Goal: Transaction & Acquisition: Purchase product/service

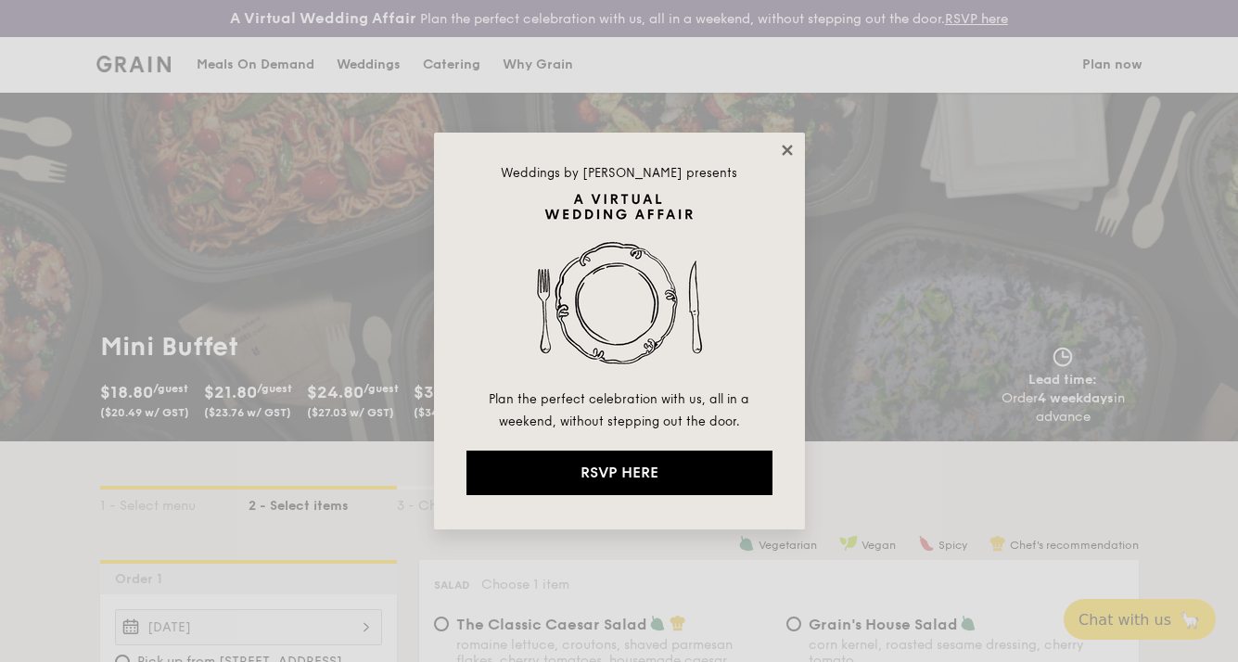
click at [786, 152] on icon at bounding box center [787, 150] width 10 height 10
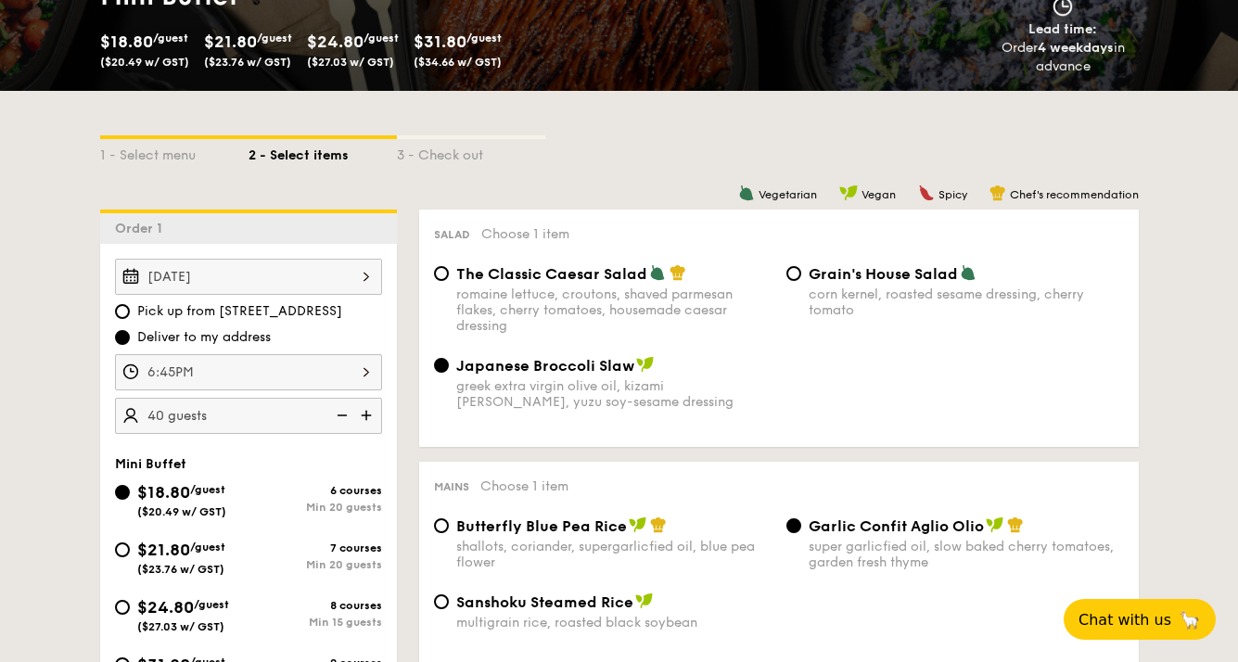
scroll to position [351, 0]
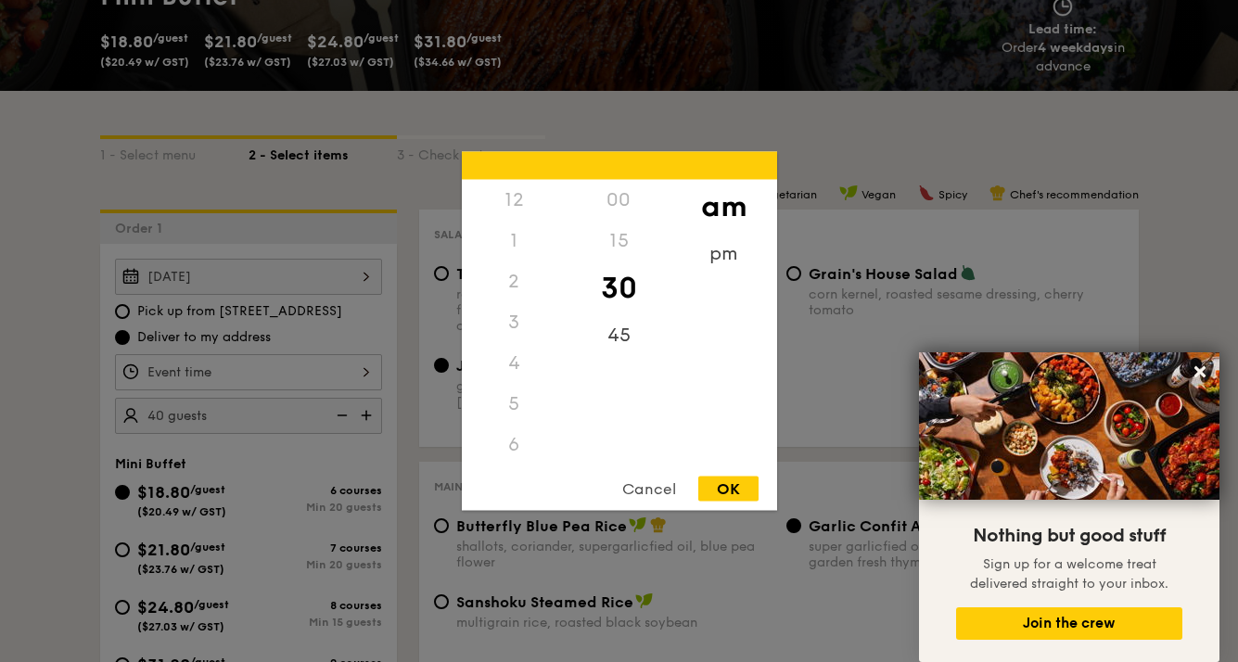
scroll to position [204, 0]
click at [517, 242] on div "6" at bounding box center [514, 241] width 105 height 41
click at [722, 254] on div "pm" at bounding box center [723, 261] width 105 height 54
click at [515, 463] on div "12 1 2 3 4 5 6 7 8 9 10 11 00 15 30 45 am pm Cancel OK" at bounding box center [619, 331] width 315 height 359
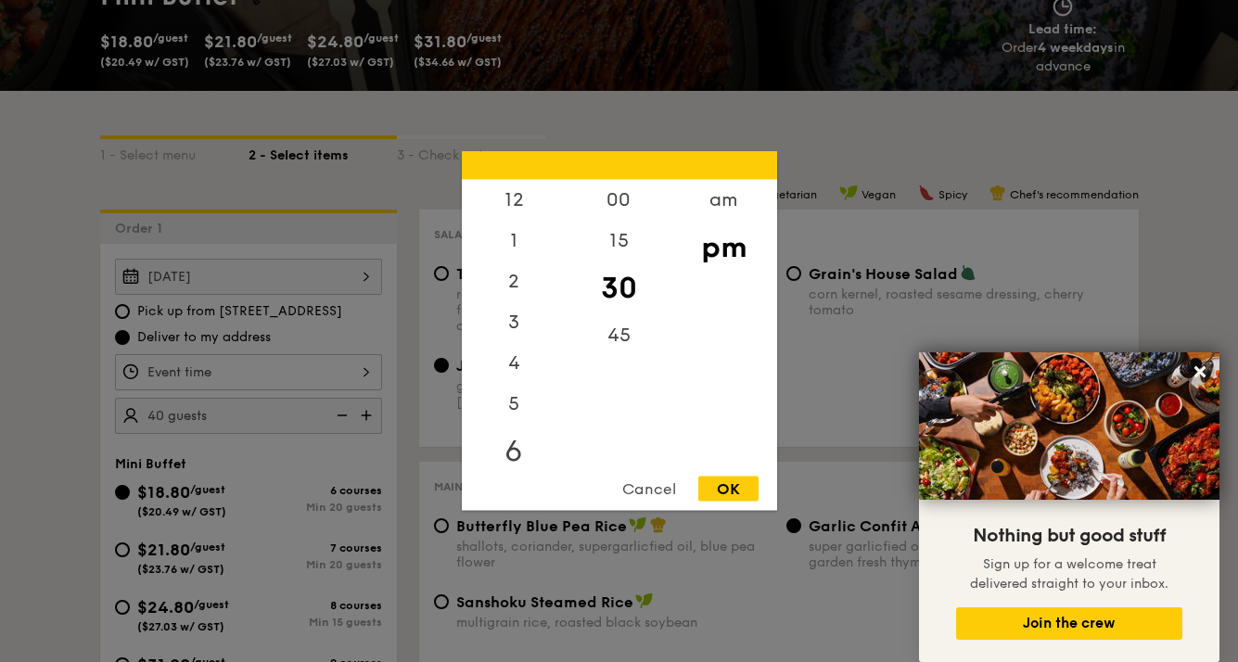
click at [509, 443] on div "6" at bounding box center [514, 452] width 105 height 54
click at [622, 246] on div "15" at bounding box center [619, 248] width 105 height 54
click at [712, 486] on div "OK" at bounding box center [728, 489] width 60 height 25
type input "6:15PM"
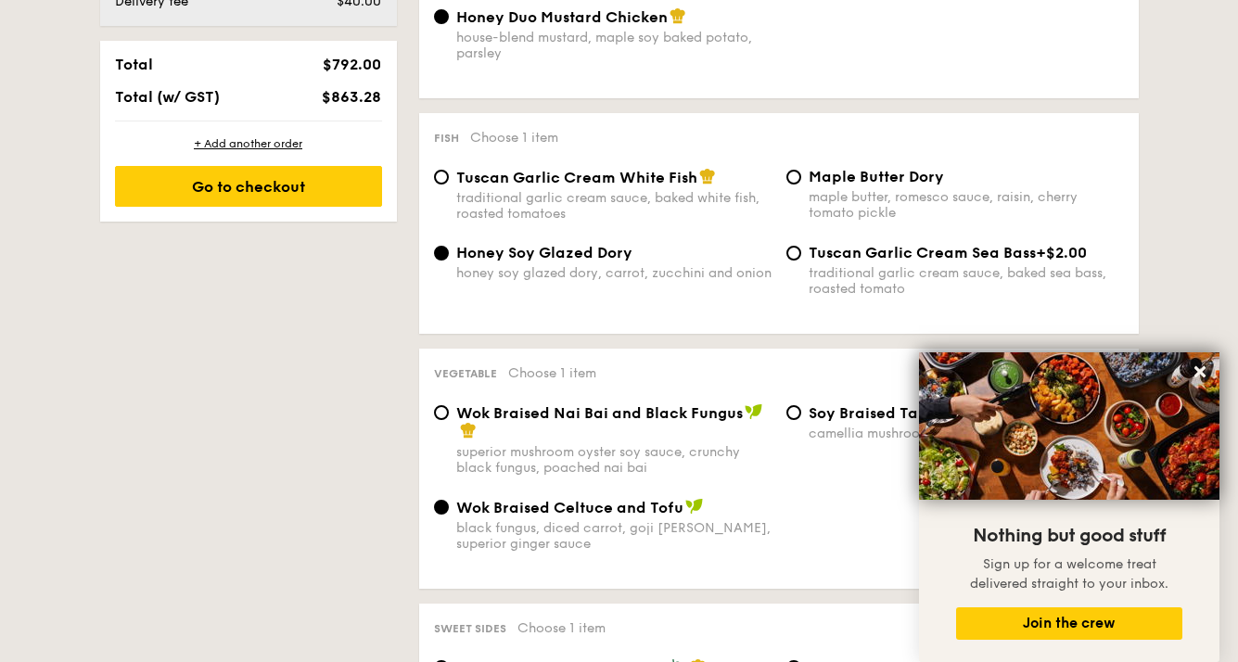
scroll to position [1171, 0]
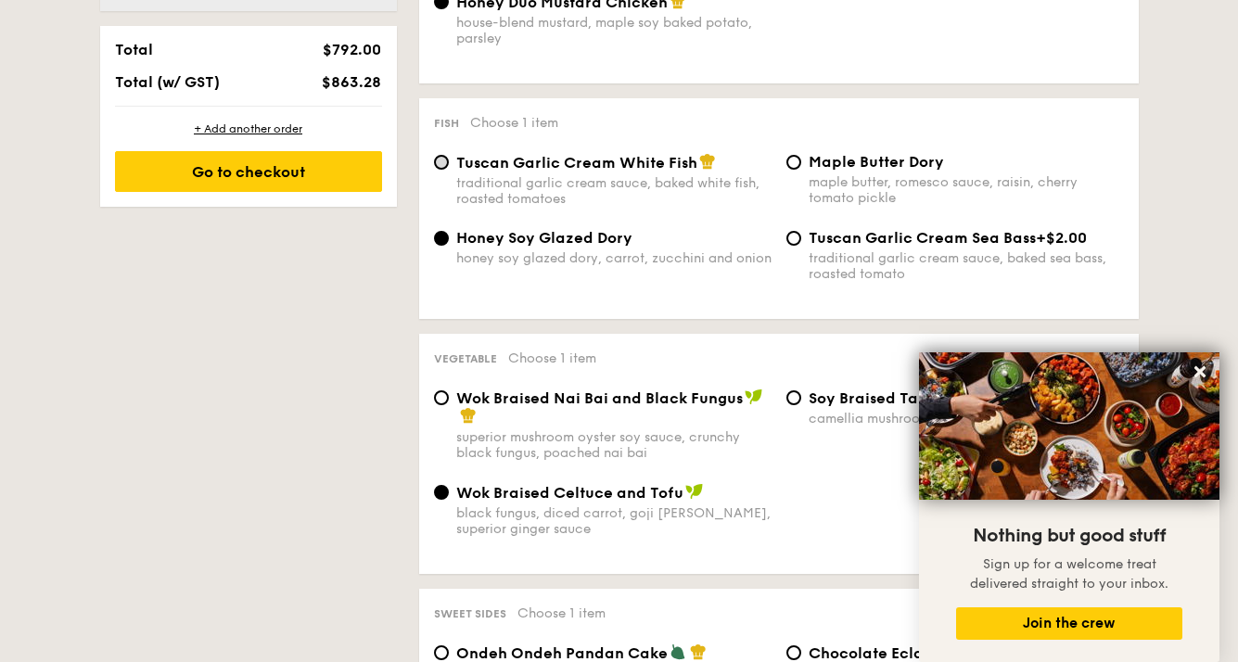
click at [437, 161] on input "Tuscan Garlic Cream White Fish traditional garlic cream sauce, baked white fish…" at bounding box center [441, 162] width 15 height 15
radio input "true"
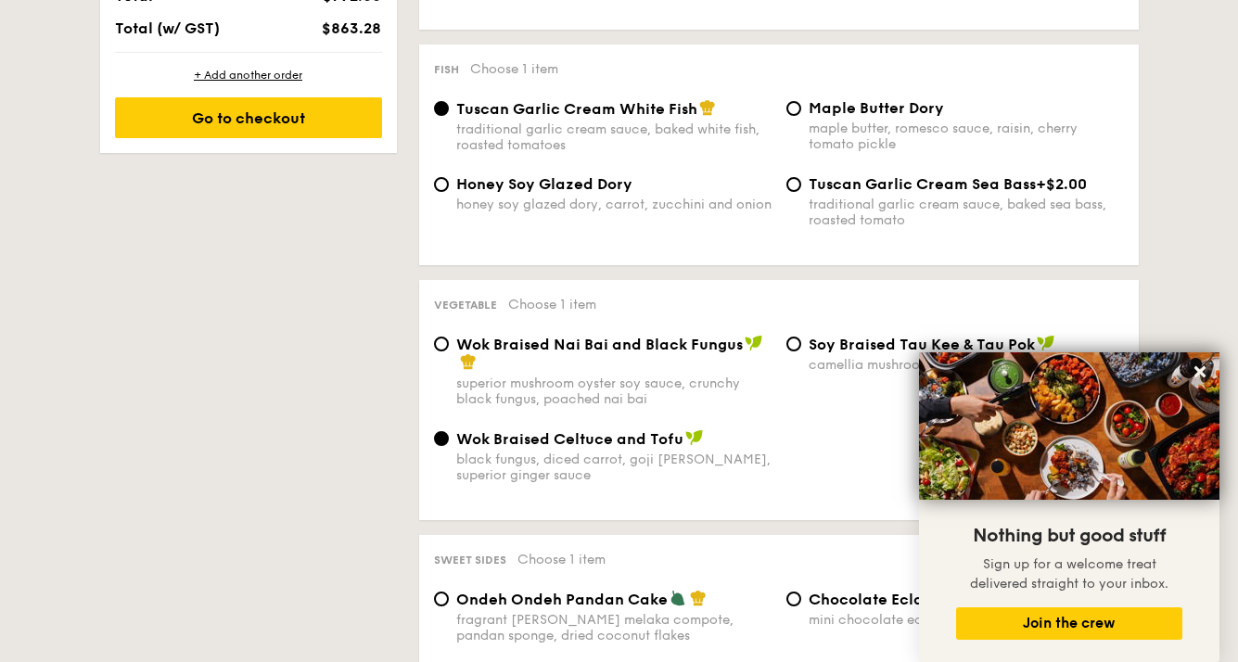
scroll to position [1232, 0]
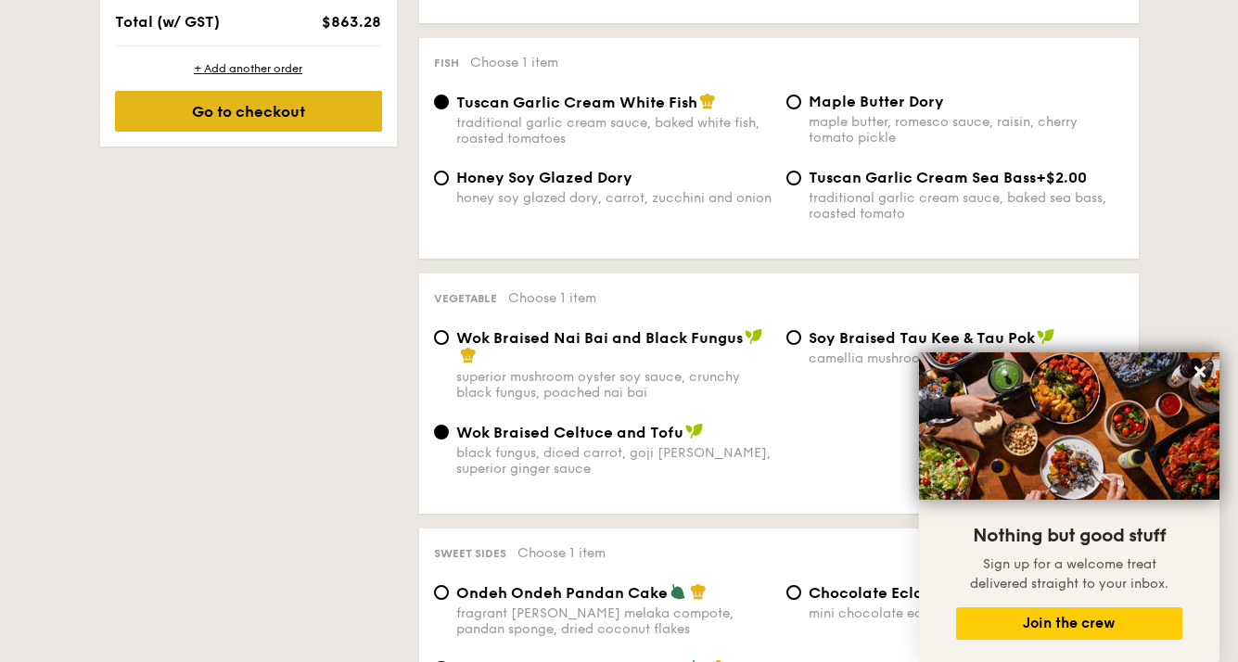
click at [356, 109] on div "Go to checkout" at bounding box center [248, 111] width 267 height 41
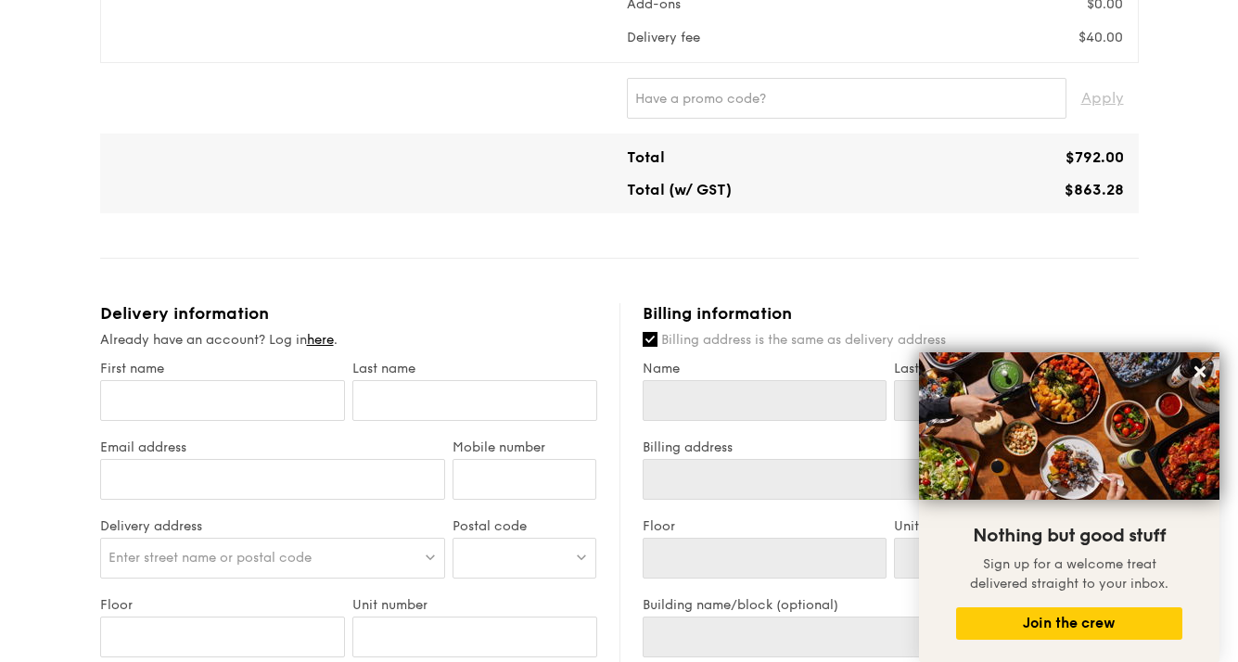
scroll to position [719, 0]
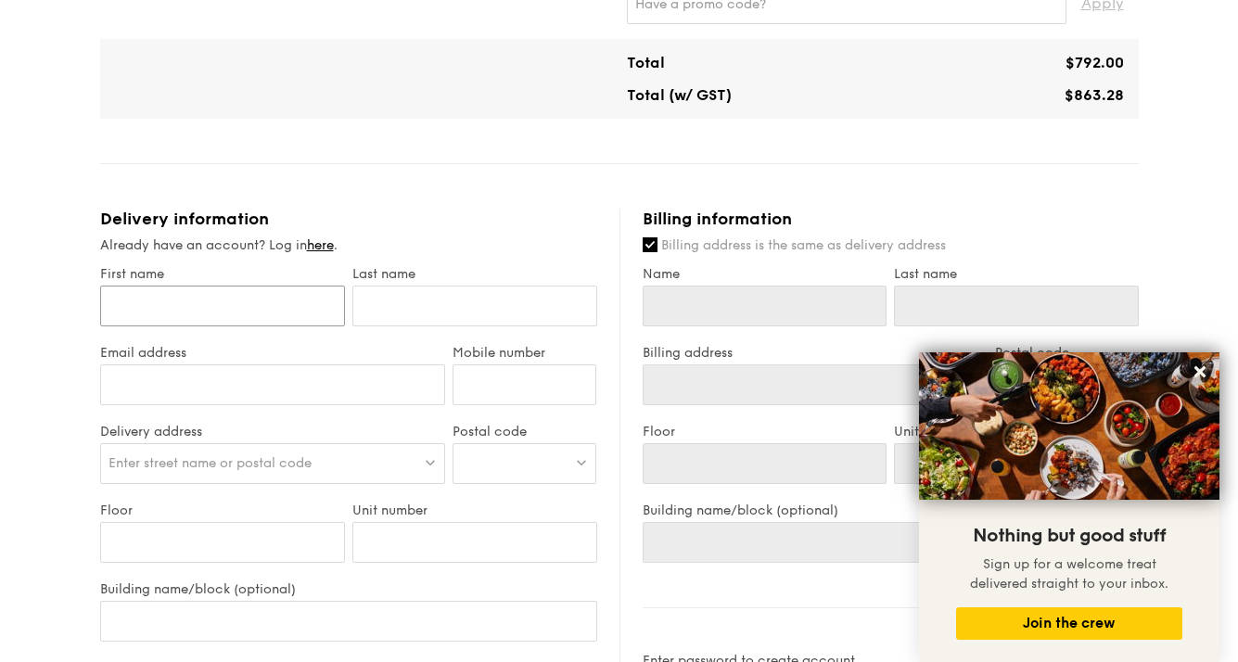
type input "R"
type input "Ru"
type input "Rui"
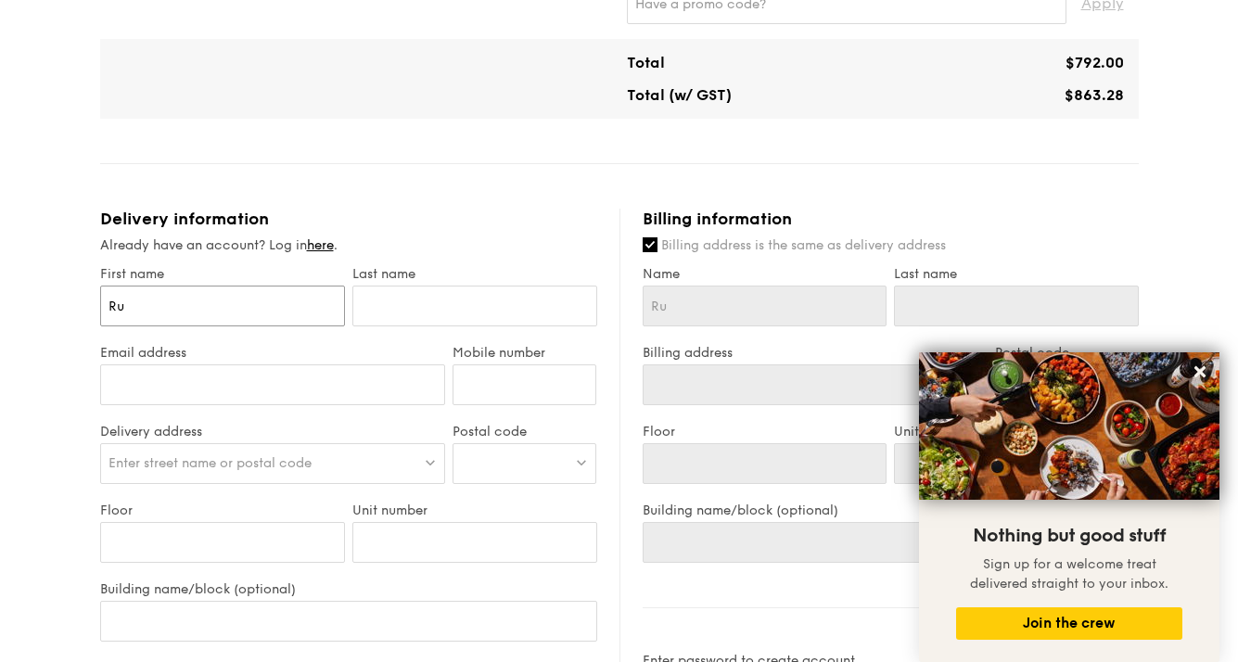
type input "Rui"
type input "Ruix"
type input "Ruixi"
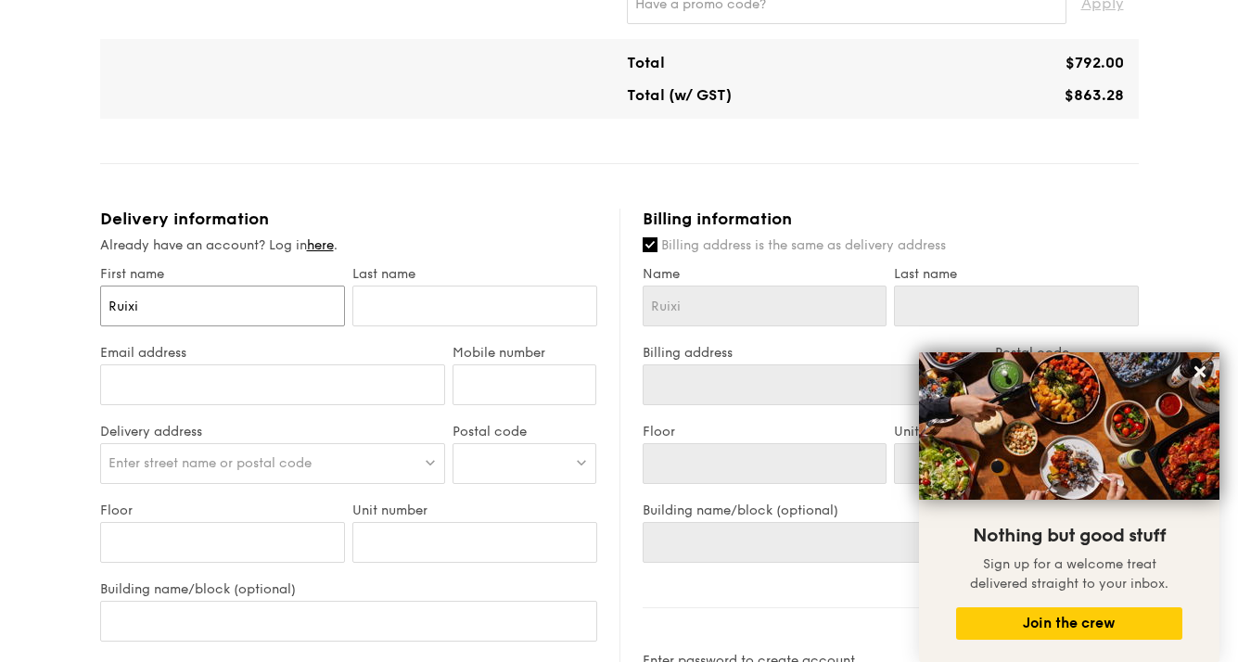
type input "Ruixia"
type input "Ruixian"
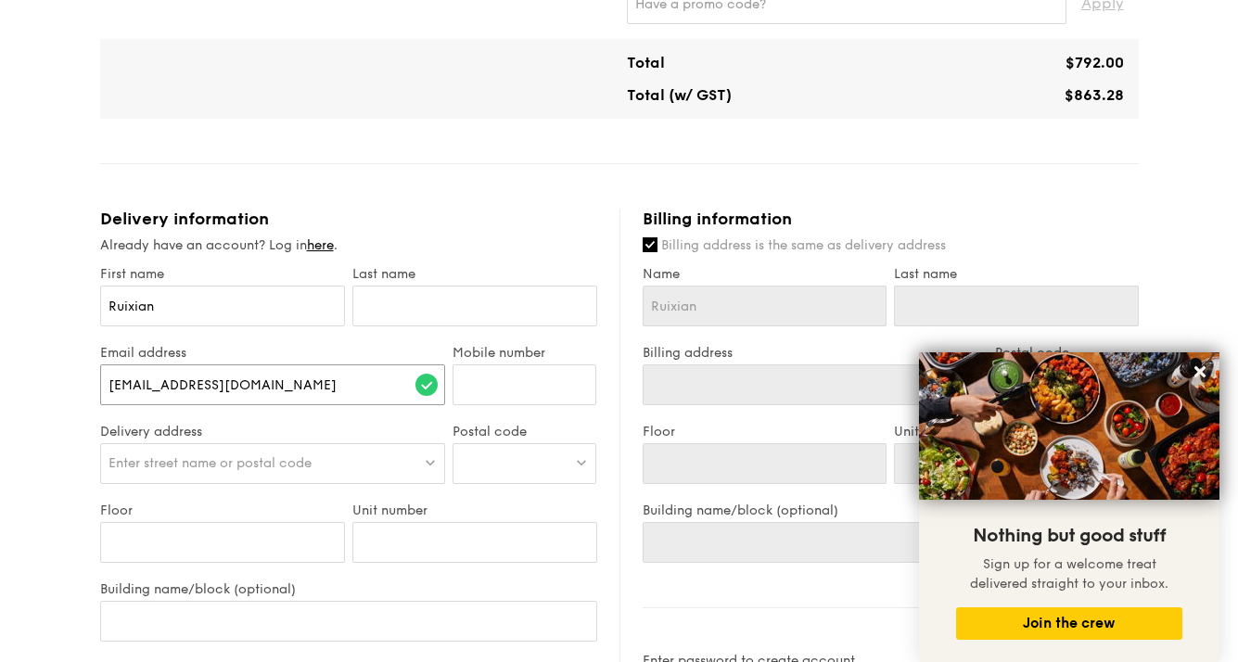
type input "[EMAIL_ADDRESS][DOMAIN_NAME]"
click at [556, 391] on input "Mobile number" at bounding box center [525, 384] width 144 height 41
type input "91188567"
click at [365, 461] on div "Enter street name or postal code" at bounding box center [273, 463] width 346 height 41
click at [357, 474] on input "search" at bounding box center [273, 464] width 344 height 41
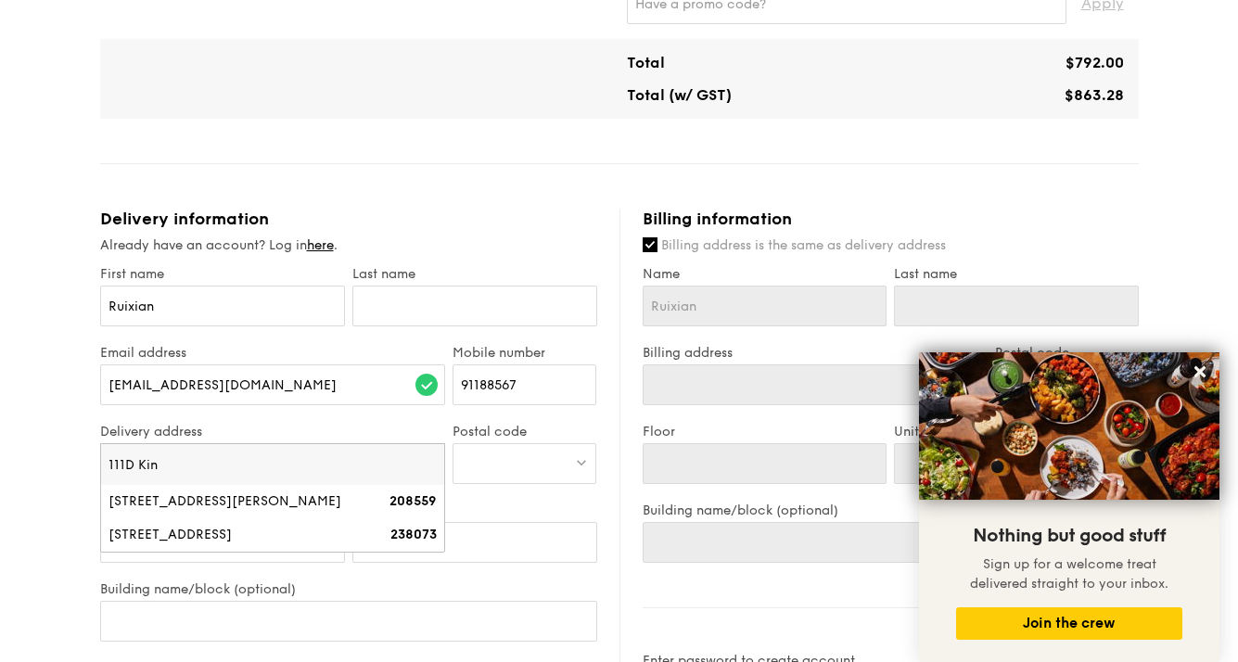
type input "111D King"
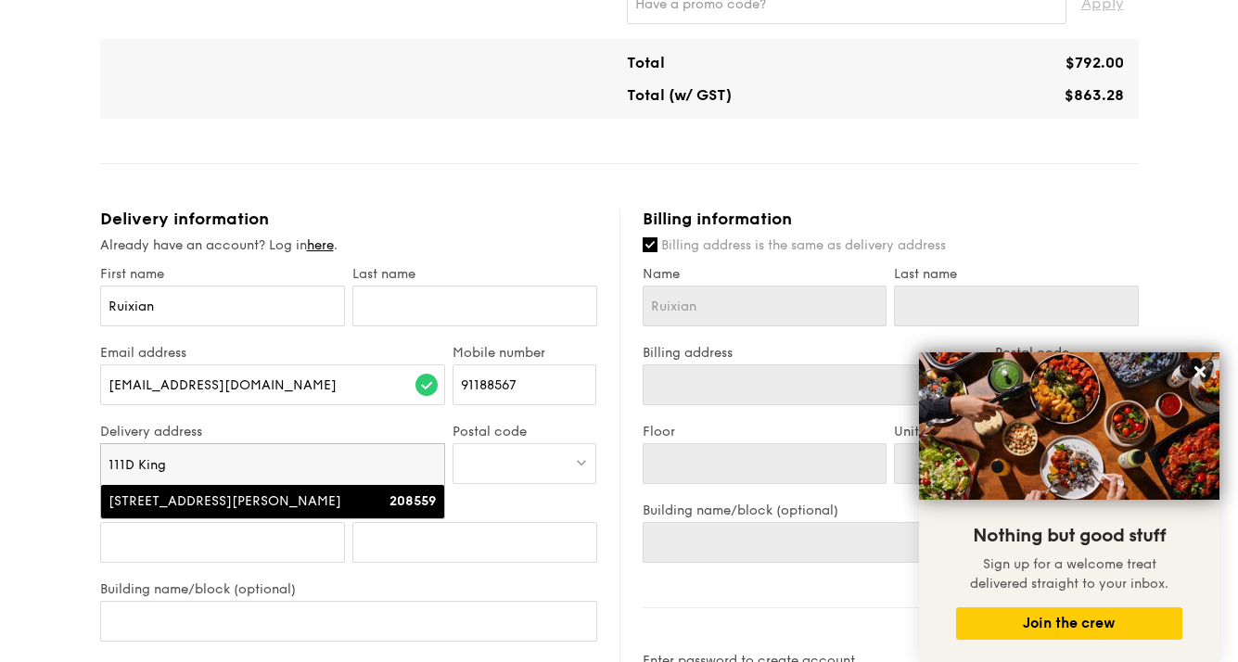
click at [345, 499] on div "[STREET_ADDRESS][PERSON_NAME]" at bounding box center [232, 501] width 247 height 19
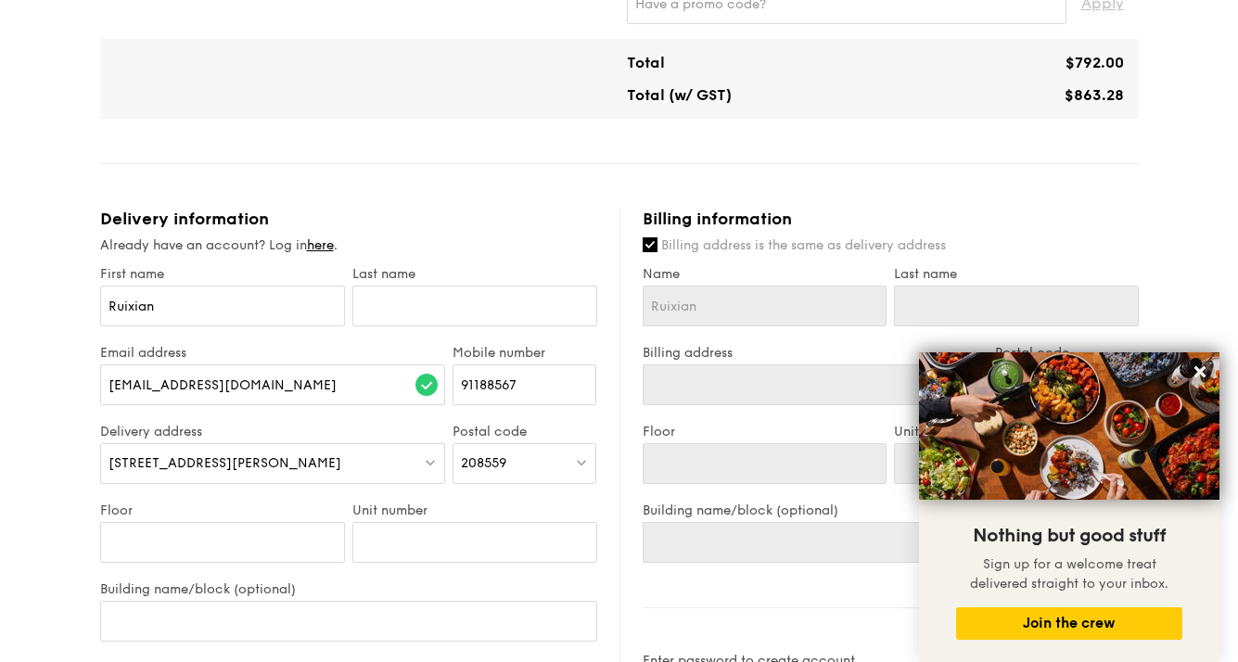
type input "[STREET_ADDRESS][PERSON_NAME]"
type input "208559"
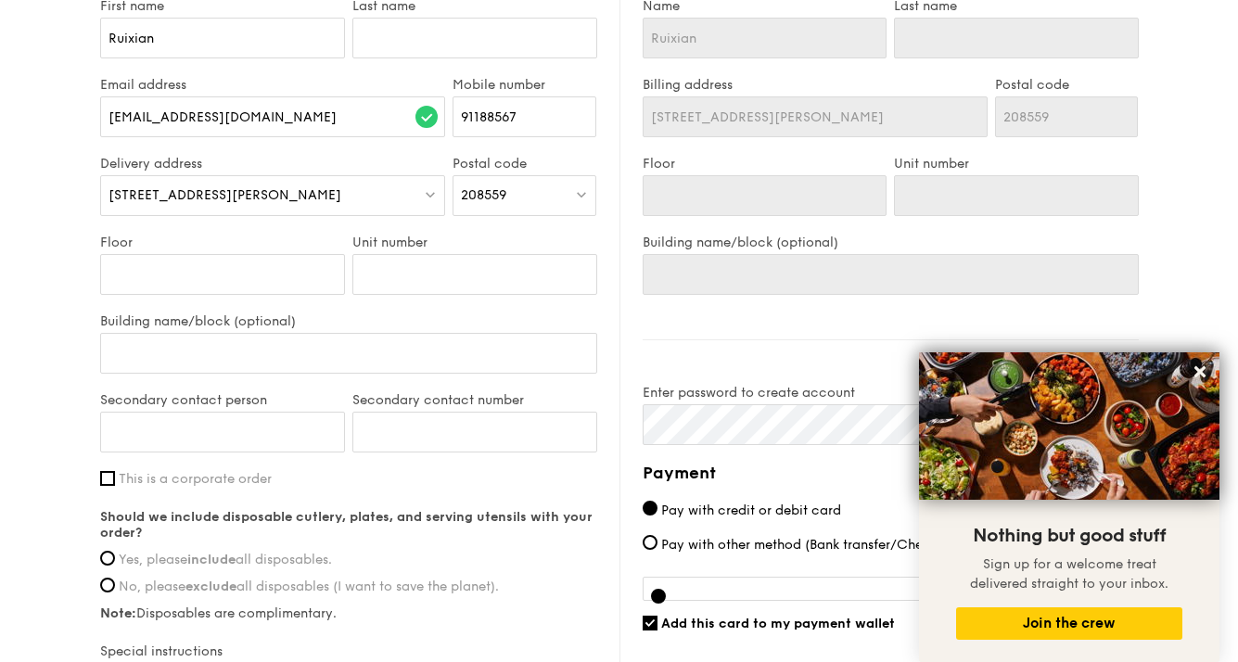
scroll to position [987, 0]
type input "[PERSON_NAME]"
click at [424, 434] on input "Secondary contact number" at bounding box center [474, 432] width 245 height 41
type input "90210085"
click at [448, 488] on div "First name [PERSON_NAME] Last name Email address [EMAIL_ADDRESS][DOMAIN_NAME] M…" at bounding box center [348, 363] width 497 height 730
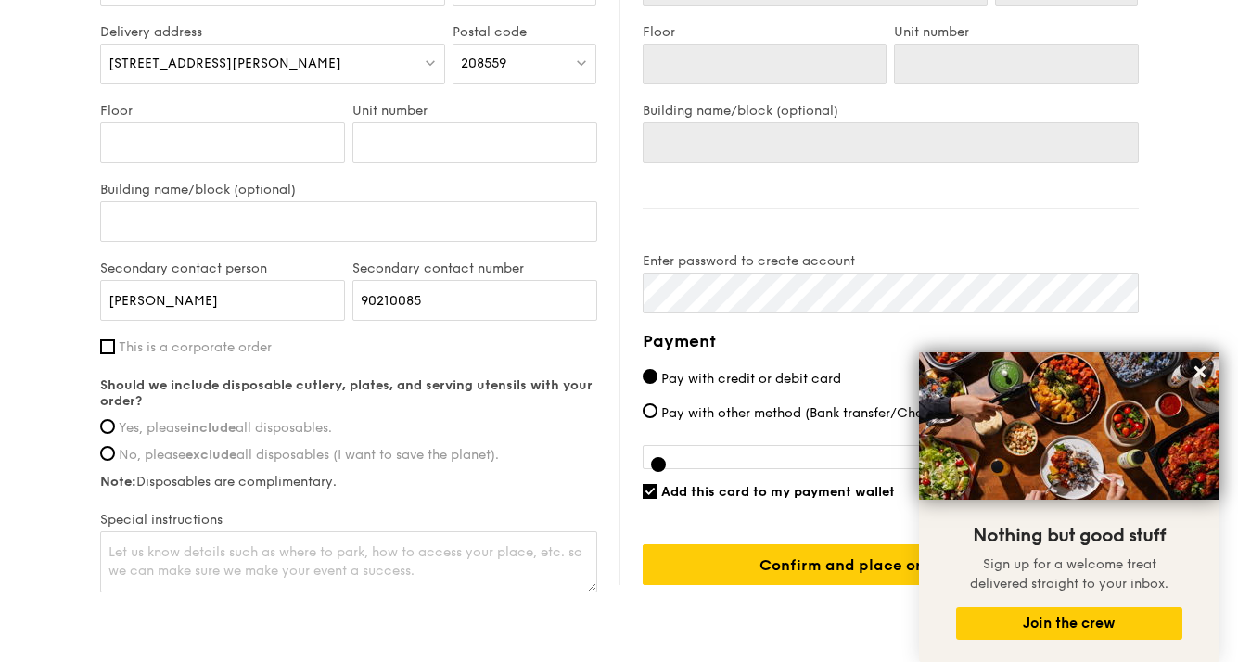
scroll to position [1123, 0]
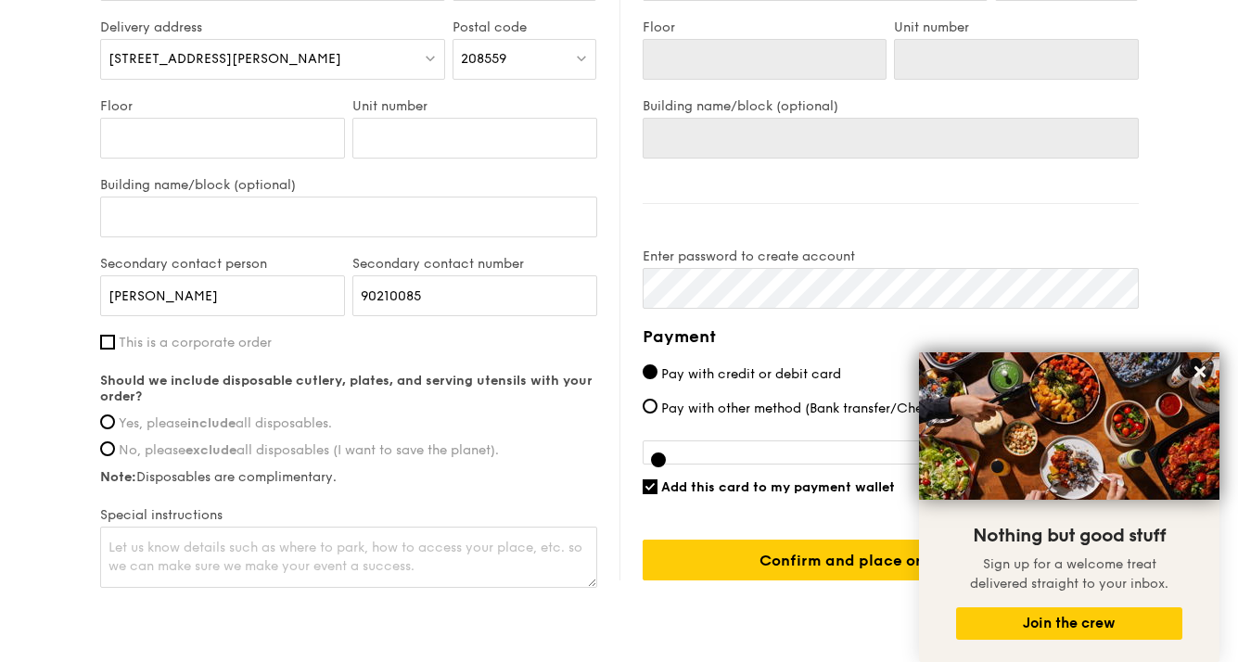
click at [117, 427] on label "Yes, please include all disposables." at bounding box center [348, 423] width 497 height 16
click at [115, 427] on input "Yes, please include all disposables." at bounding box center [107, 422] width 15 height 15
radio input "true"
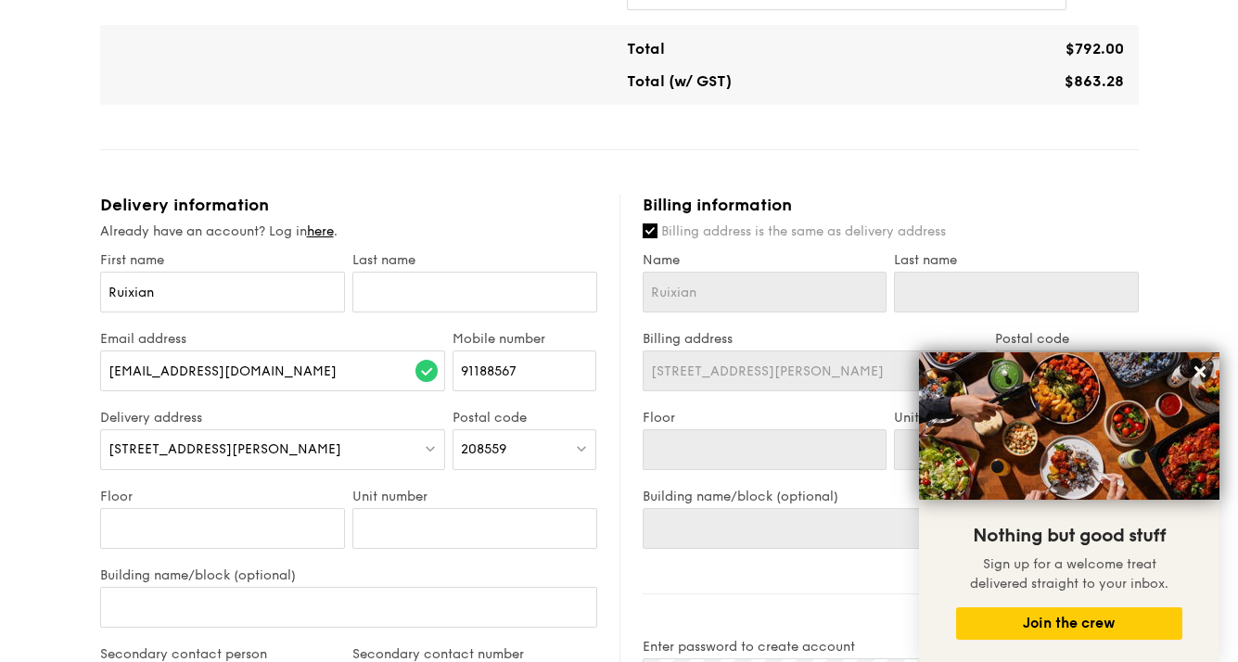
scroll to position [733, 0]
click at [1153, 265] on div "1 - Select menu 2 - Select items 3 - Check out Mini Buffet $18.80 /guest ($20.4…" at bounding box center [619, 180] width 1068 height 1752
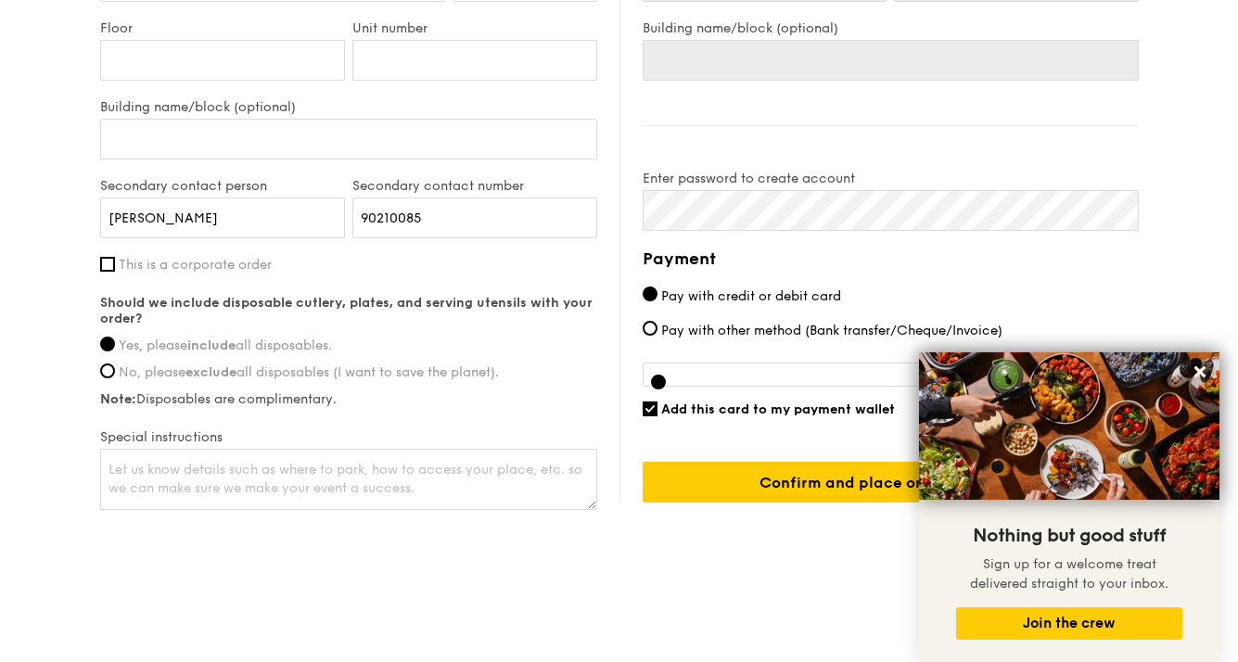
scroll to position [1201, 0]
click at [648, 408] on input "Add this card to my payment wallet" at bounding box center [650, 409] width 15 height 15
checkbox input "false"
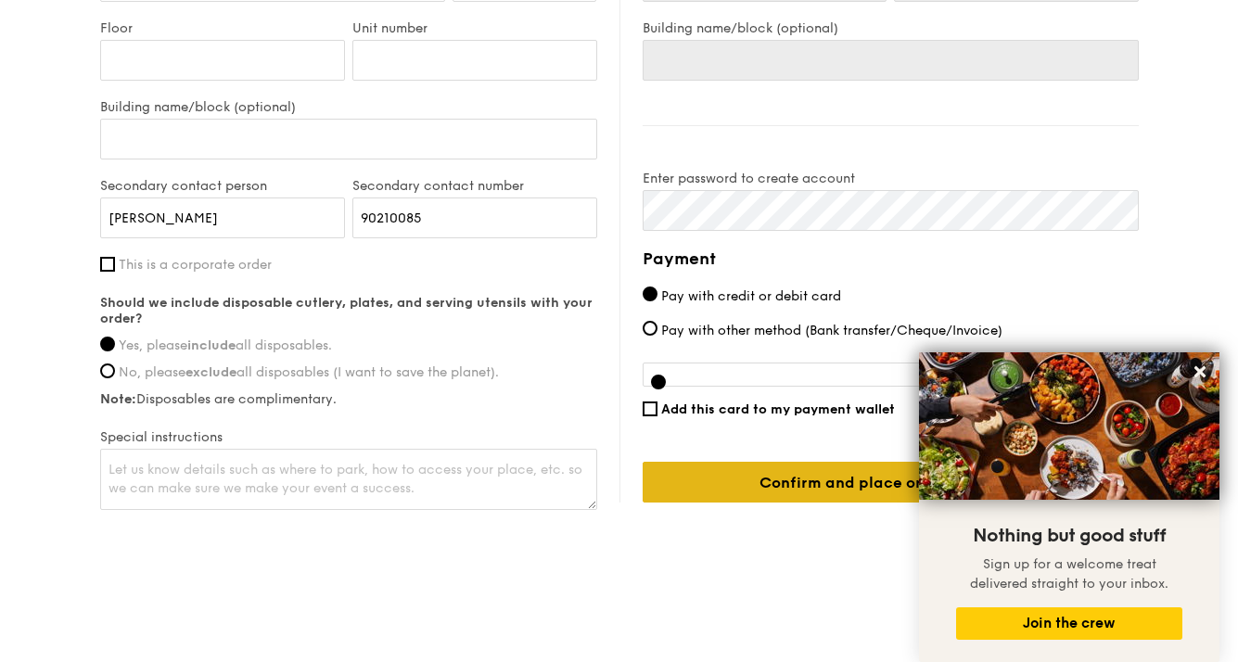
click at [691, 497] on input "Confirm and place order - $863.28" at bounding box center [891, 482] width 496 height 41
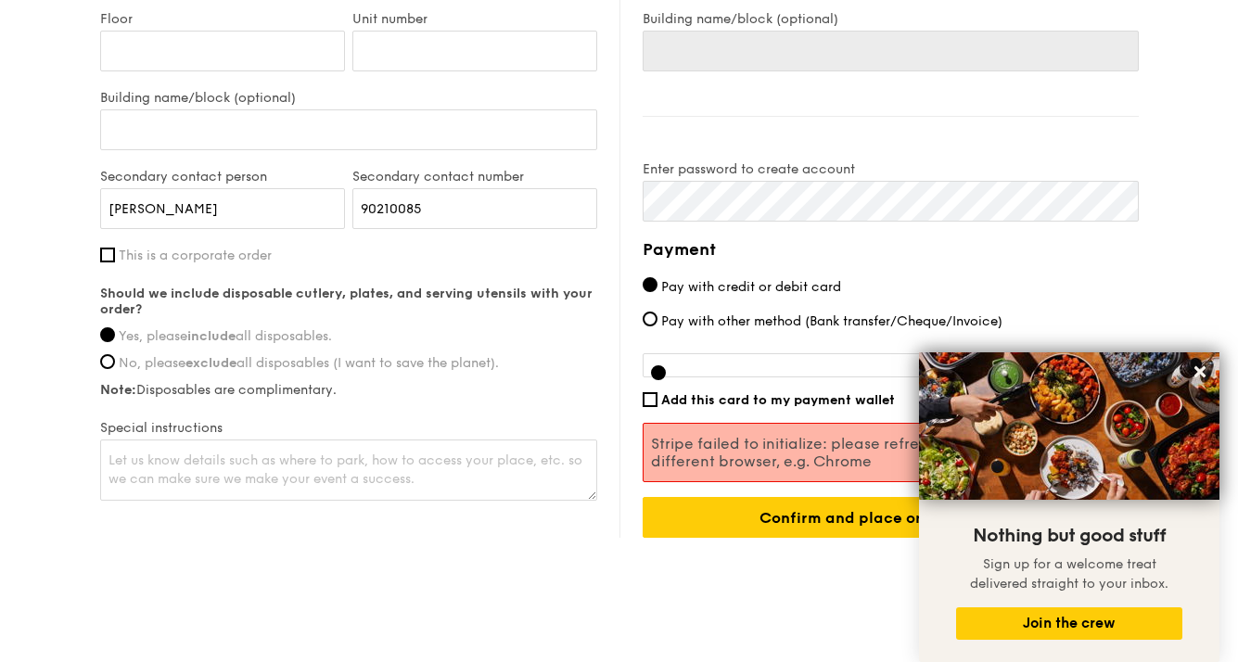
scroll to position [1218, 0]
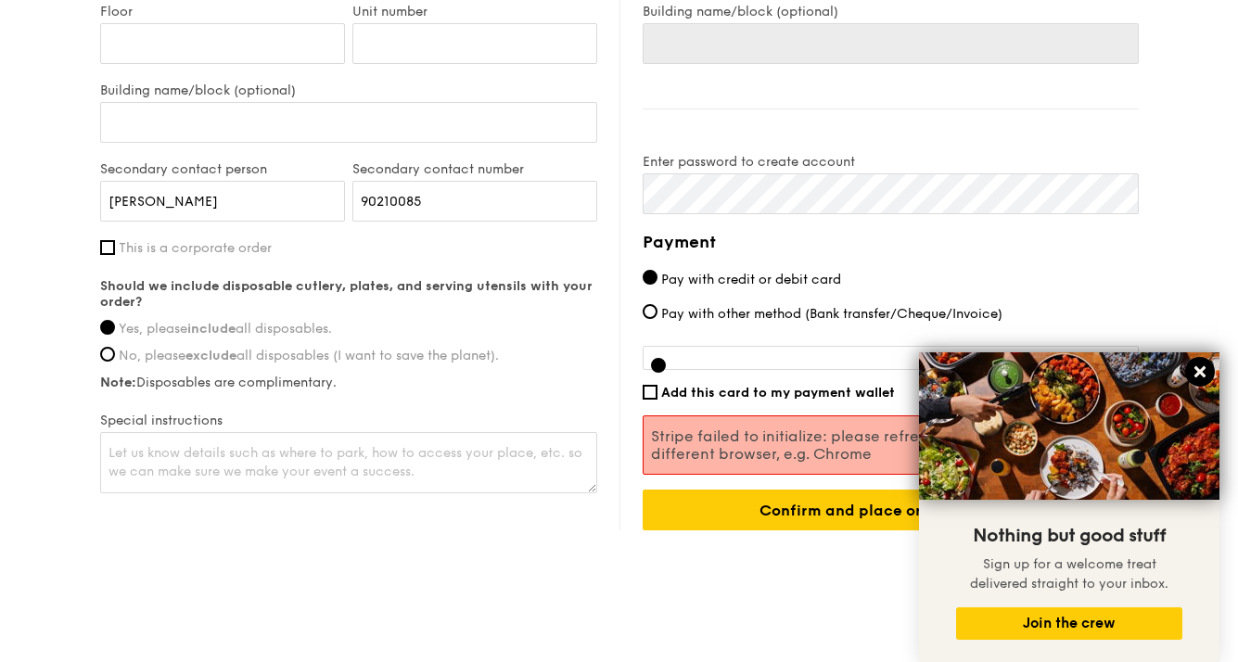
click at [1203, 377] on icon at bounding box center [1200, 371] width 11 height 11
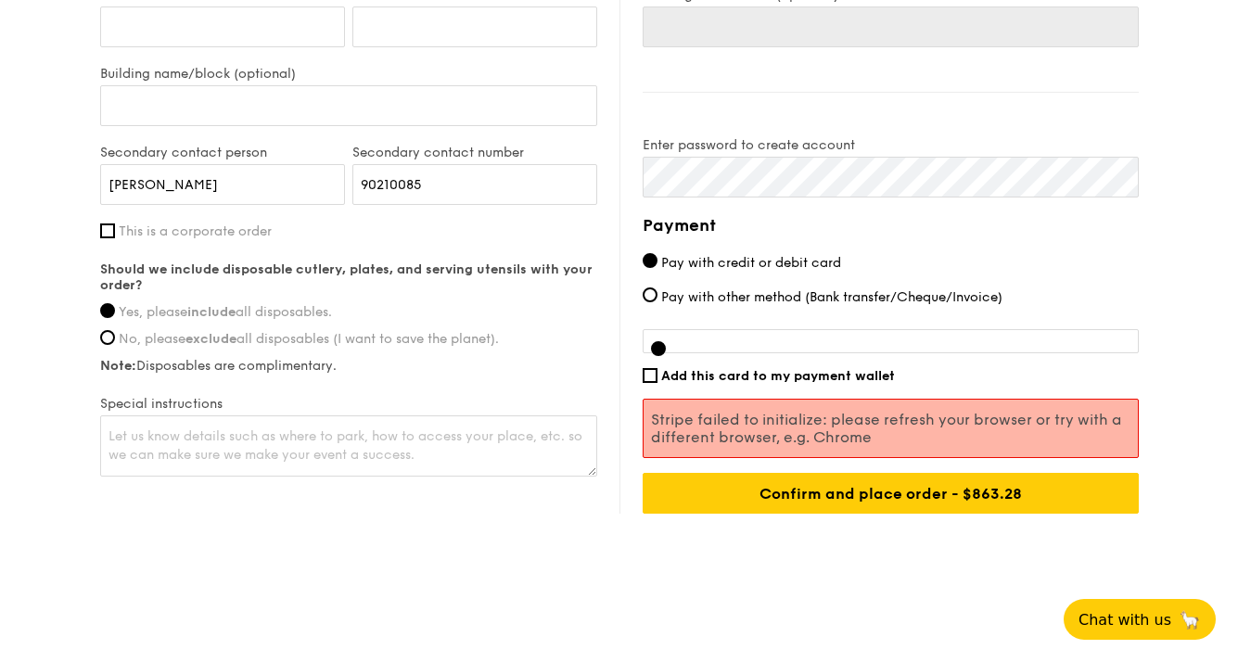
scroll to position [1234, 0]
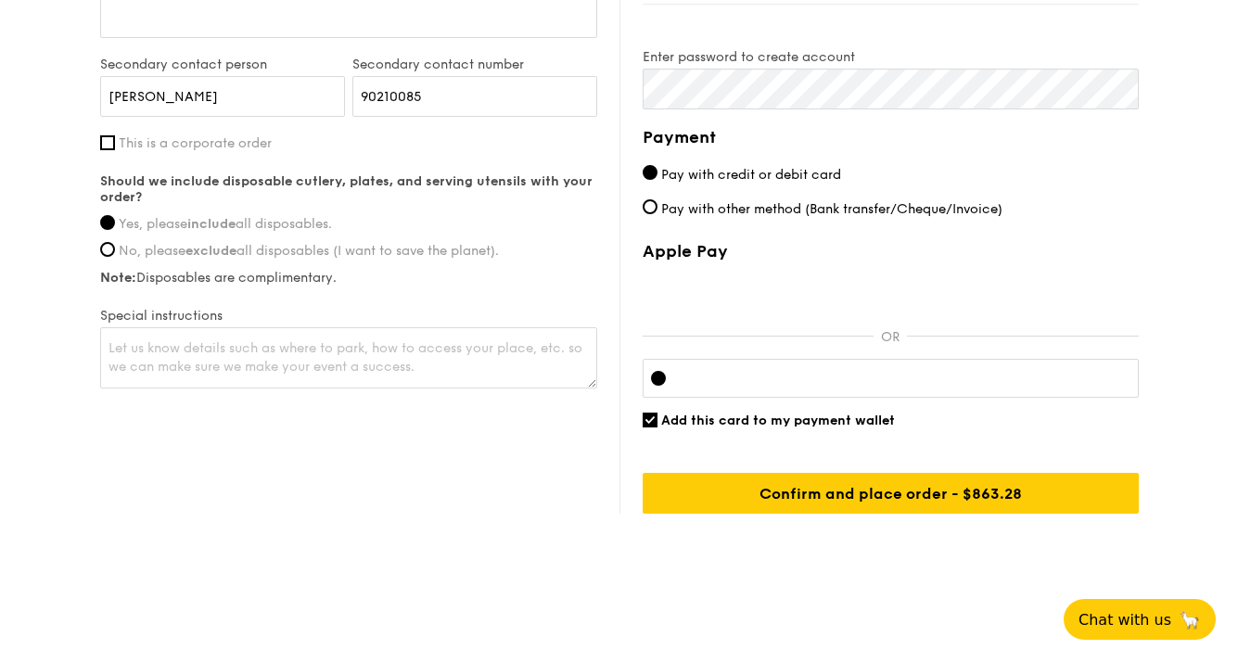
scroll to position [1322, 0]
click at [875, 387] on div at bounding box center [891, 378] width 496 height 39
click at [657, 417] on input "Add this card to my payment wallet" at bounding box center [650, 420] width 15 height 15
checkbox input "false"
click at [1041, 371] on div at bounding box center [906, 378] width 450 height 15
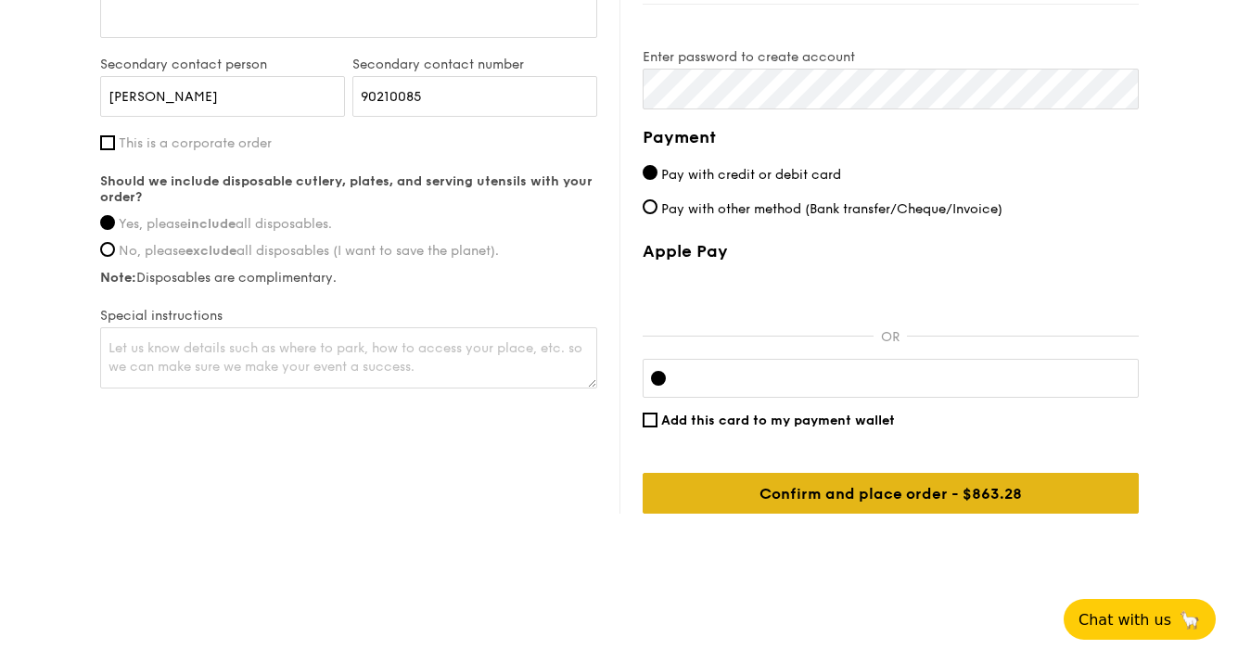
click at [1062, 499] on input "Confirm and place order - $863.28" at bounding box center [891, 493] width 496 height 41
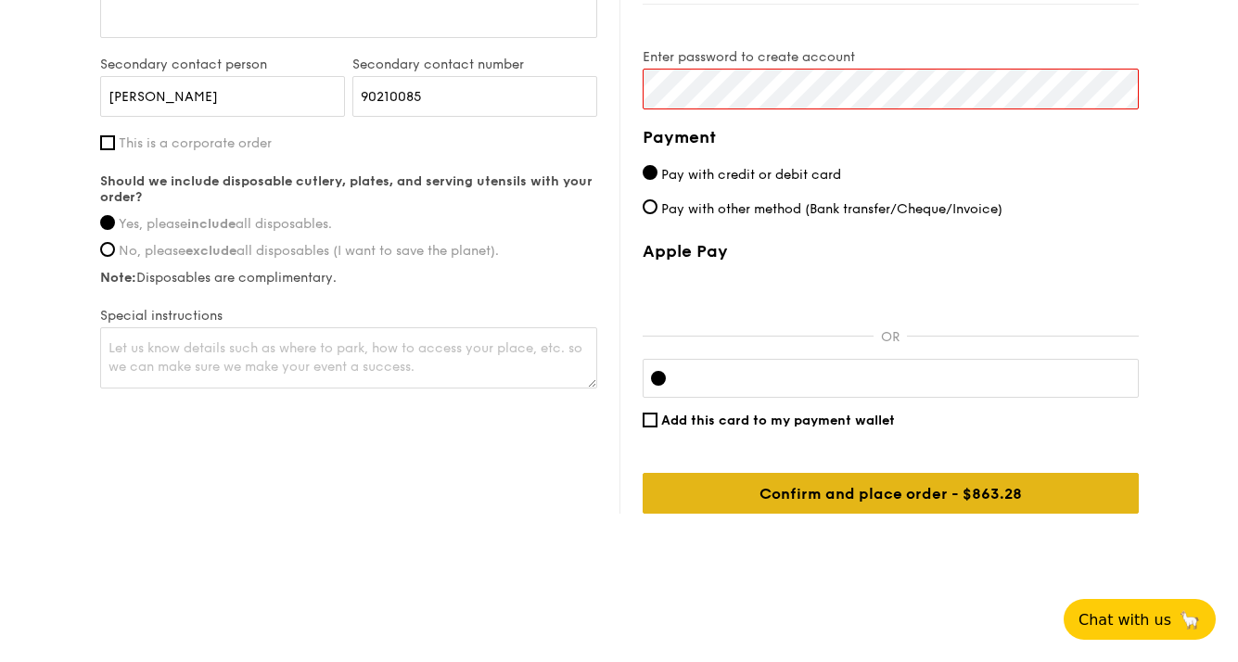
scroll to position [694, 0]
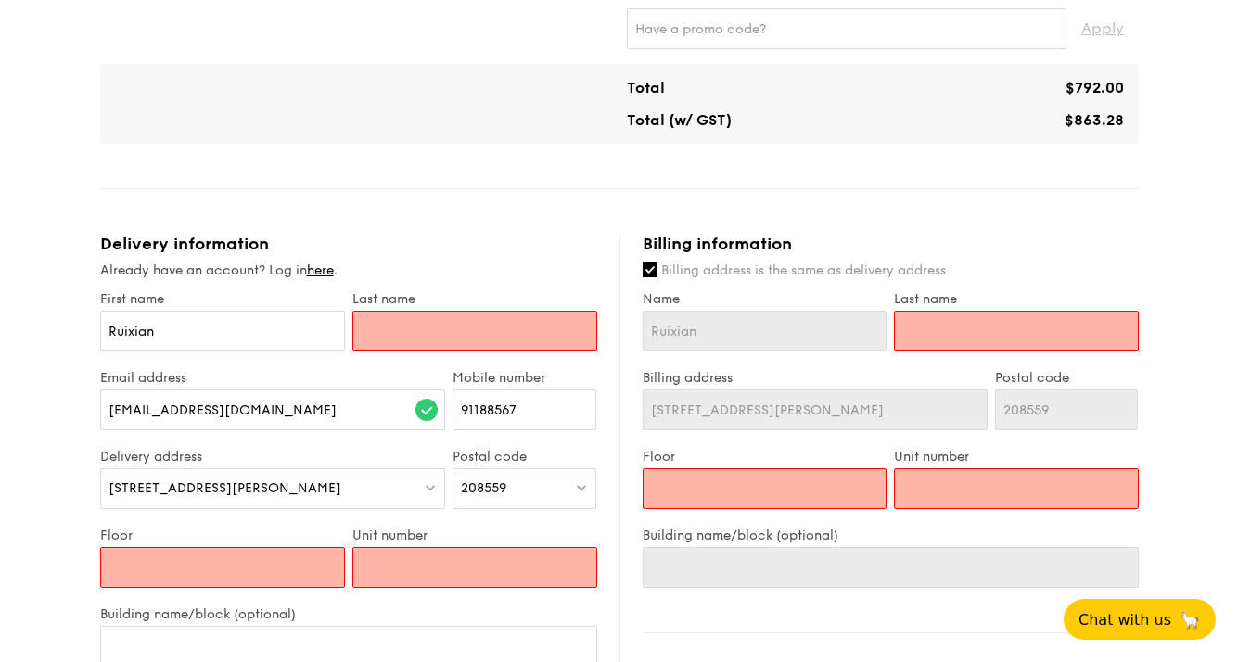
type input "H"
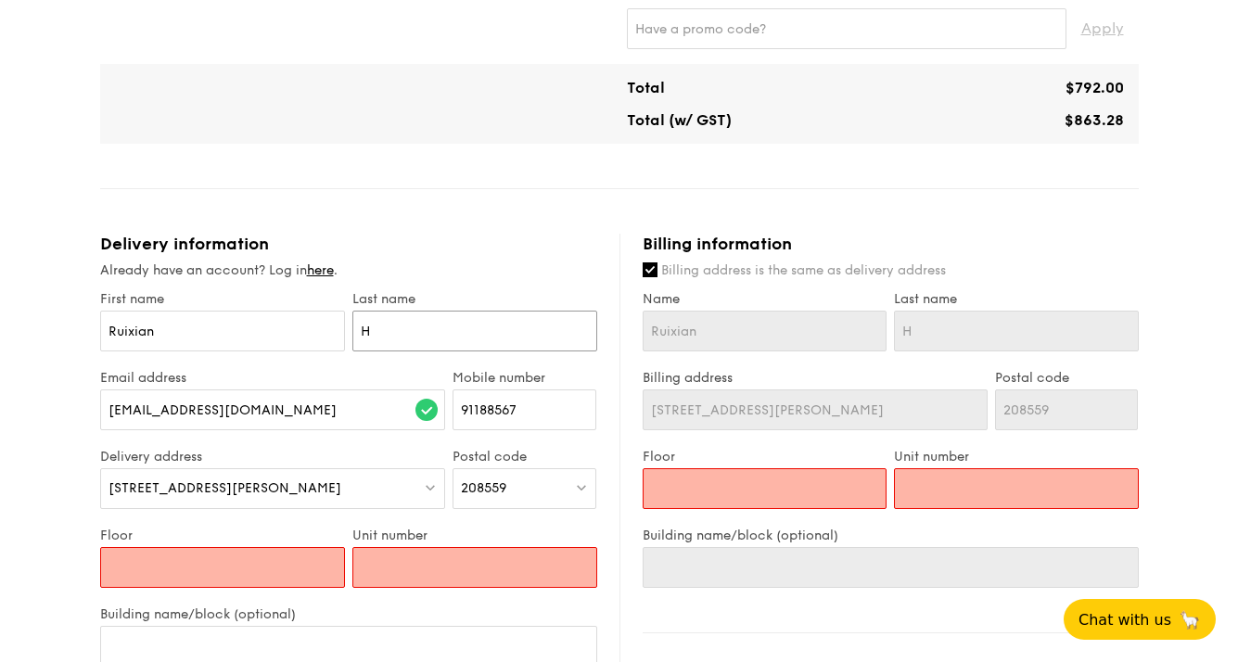
type input "Hu"
click at [483, 189] on div "Mini Buffet $18.80 /guest ($20.49 w/ GST) 40 guests Serving time: Oct 13, 2025,…" at bounding box center [619, 354] width 1039 height 1725
type input "1"
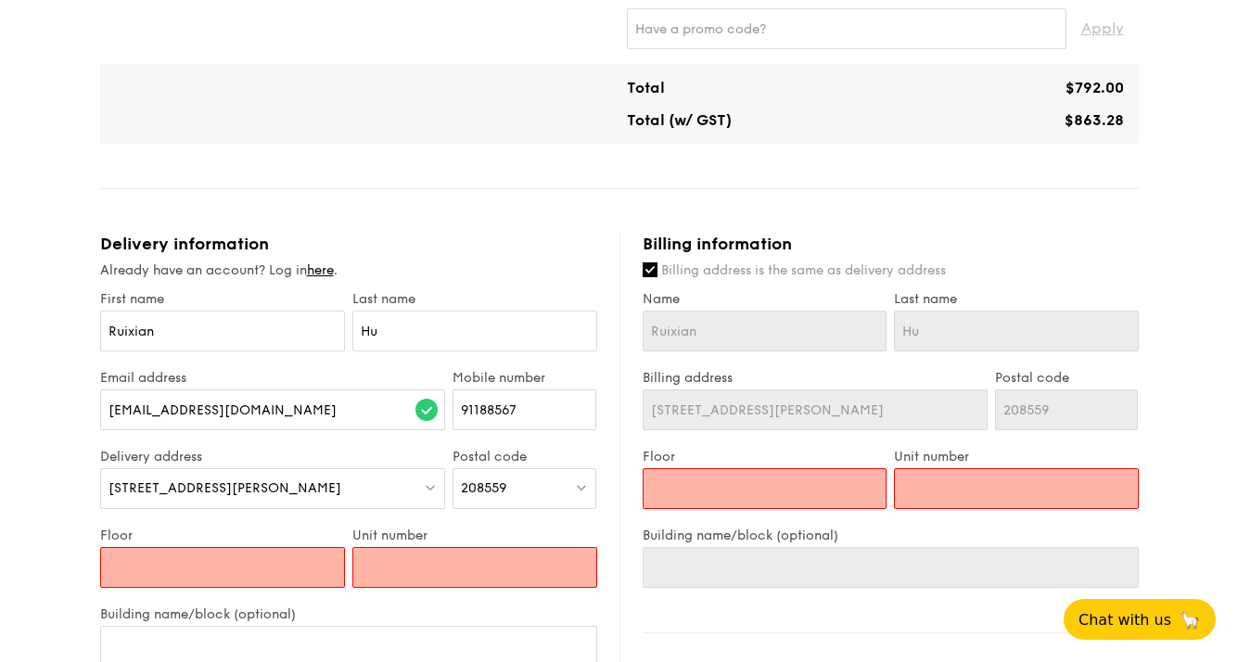
type input "1"
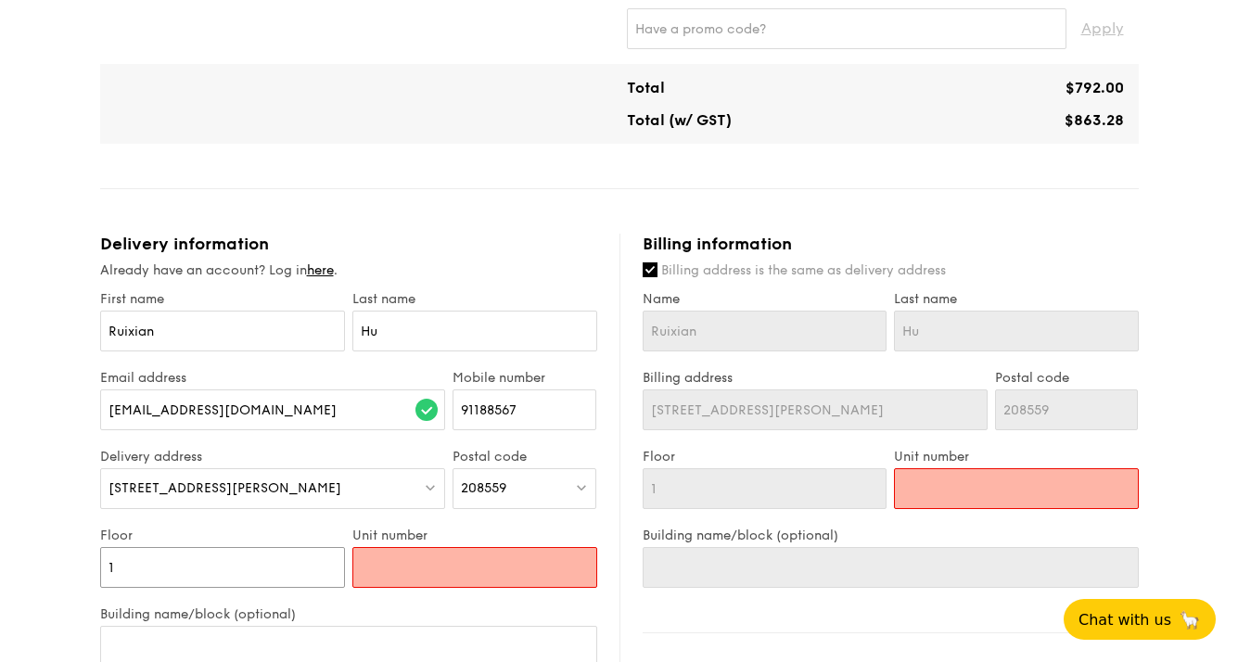
type input "1"
click at [391, 562] on input "Unit number" at bounding box center [474, 567] width 245 height 41
type input "N"
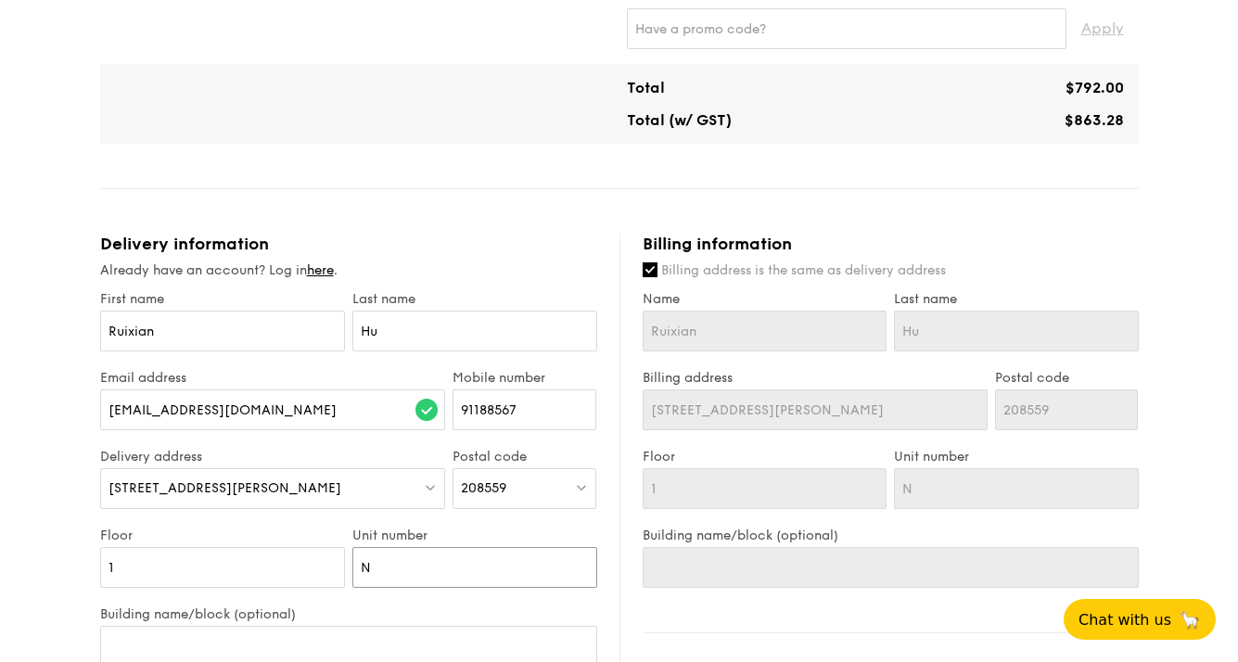
type input "NI"
type input "NIL"
type input "NI"
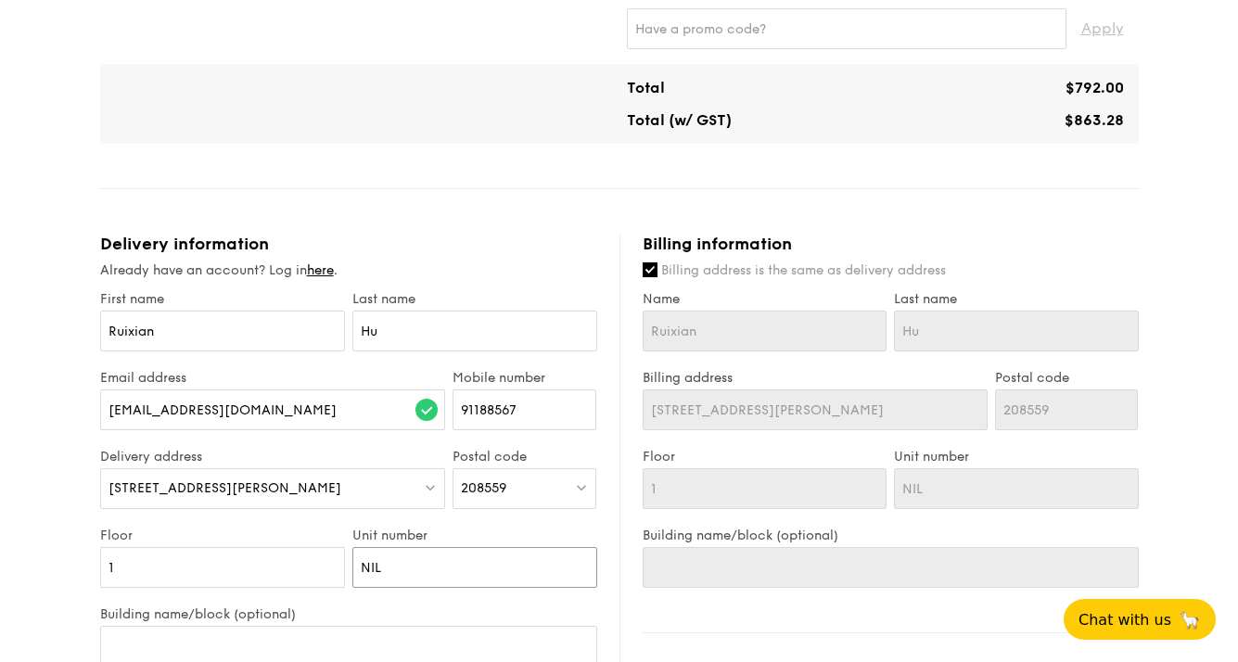
type input "NI"
type input "N"
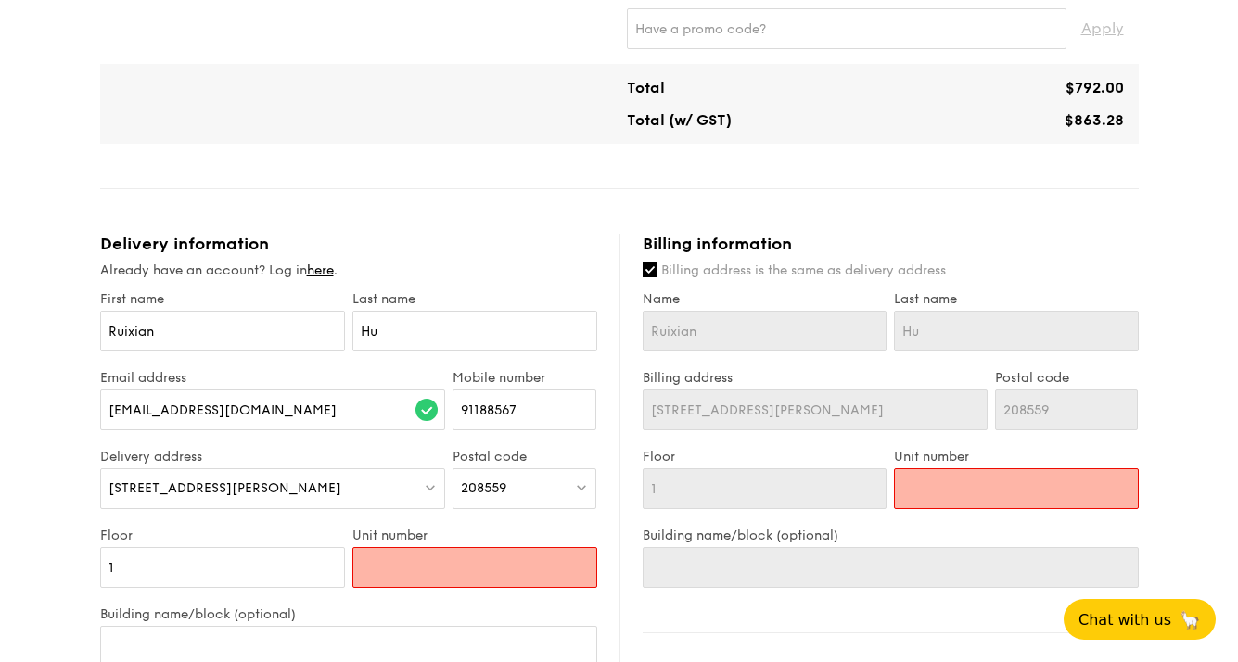
type input "!"
type input "!!"
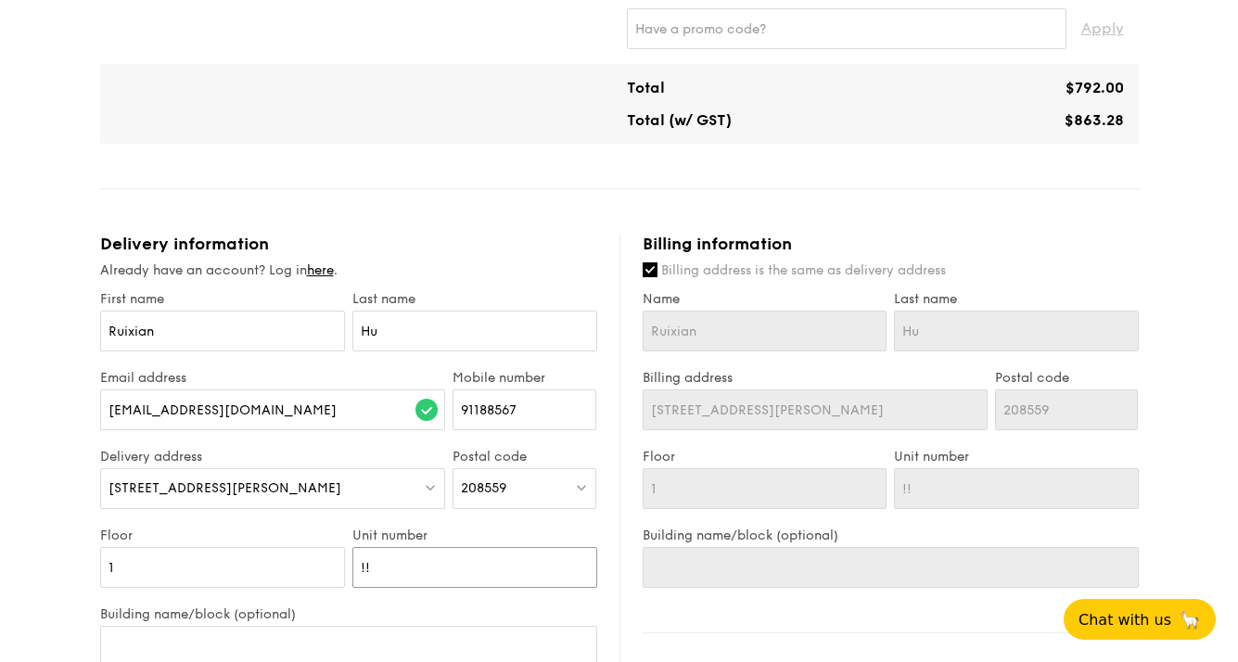
type input "!"
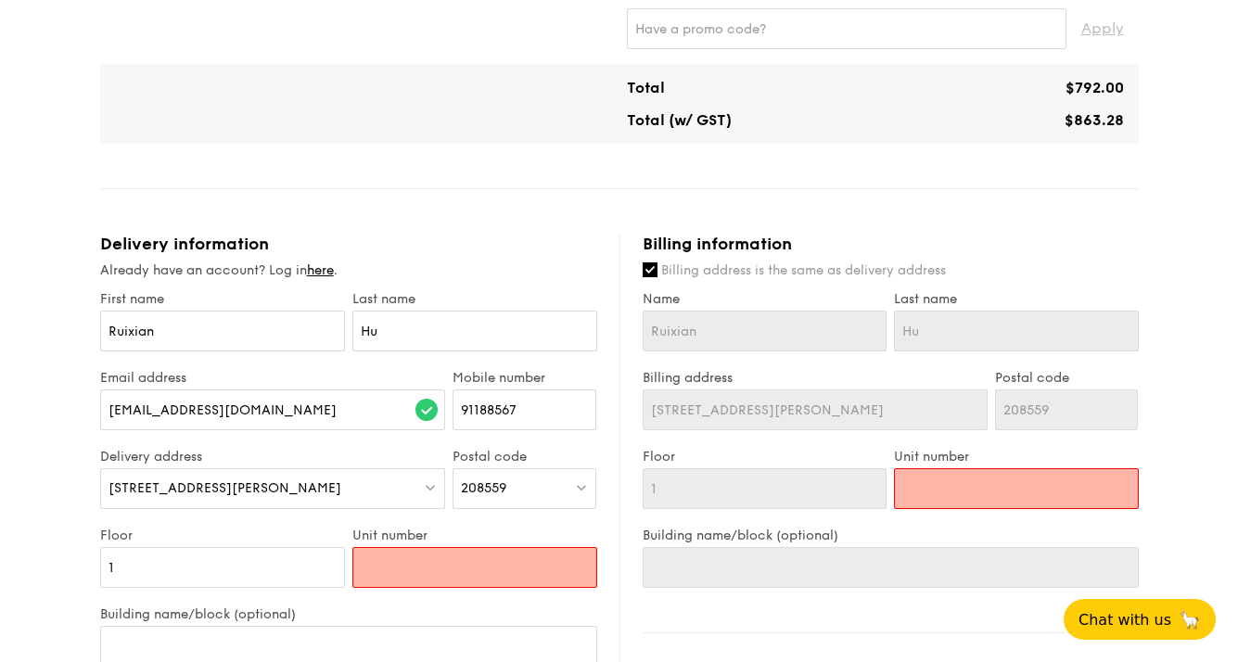
type input "1"
type input "11"
type input "111"
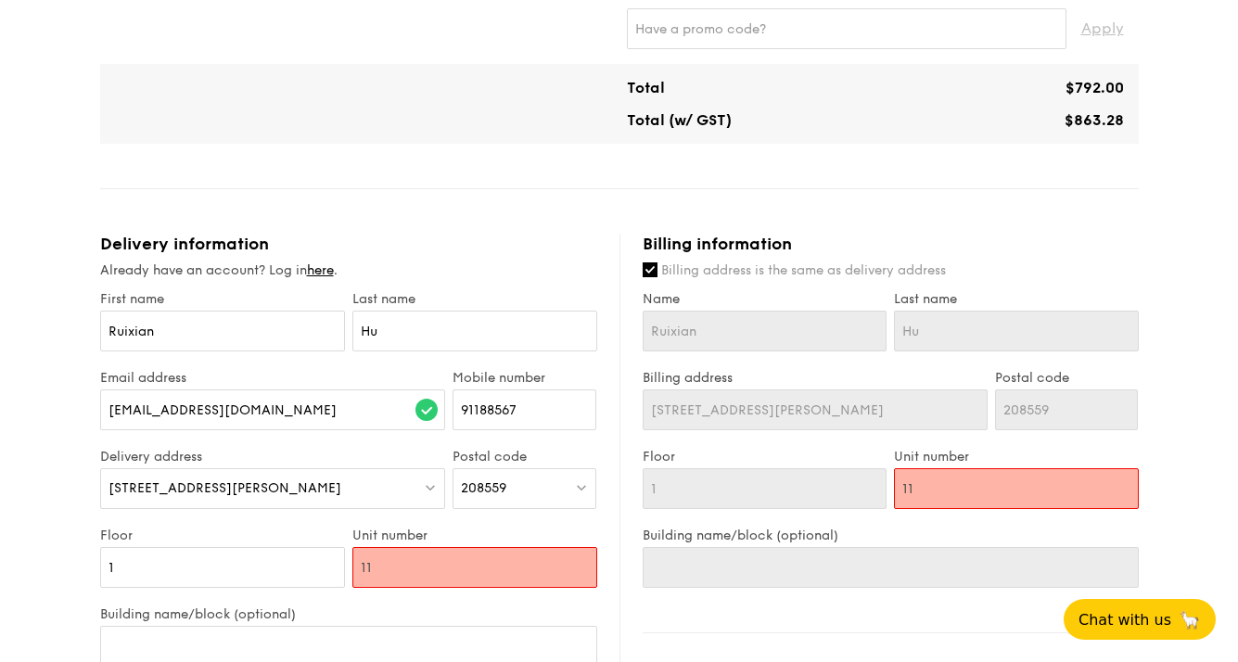
type input "111"
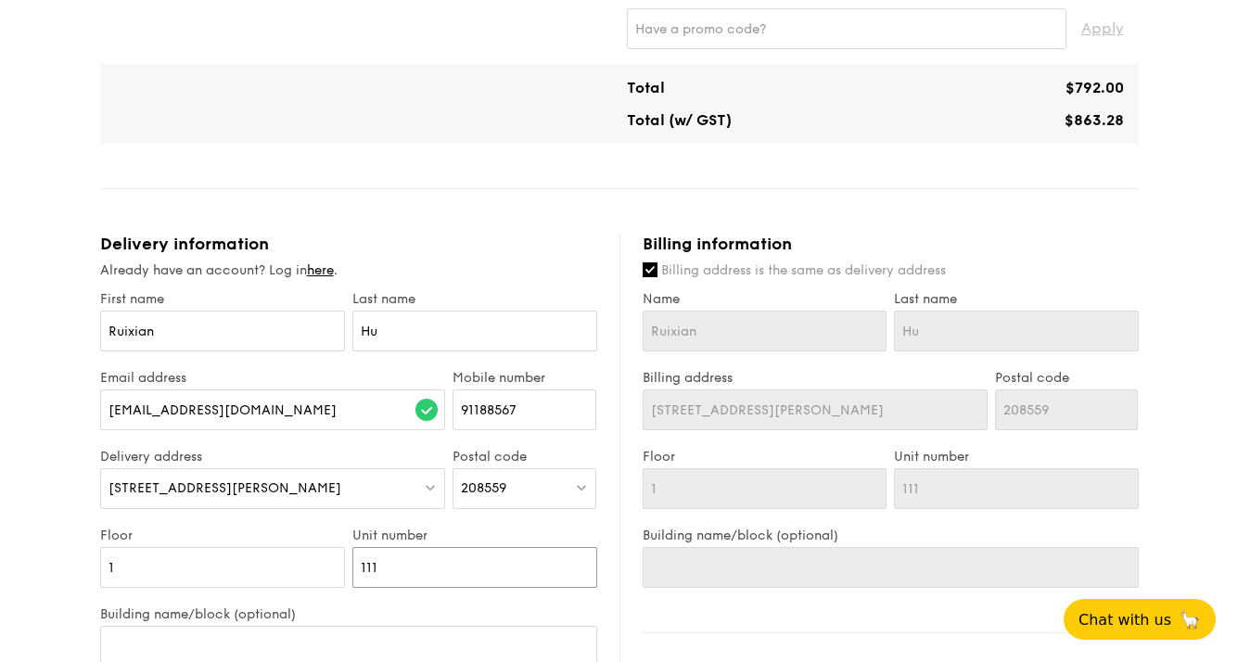
type input "111D"
click at [505, 220] on div "Mini Buffet $18.80 /guest ($20.49 w/ GST) 40 guests Serving time: Oct 13, 2025,…" at bounding box center [619, 354] width 1039 height 1725
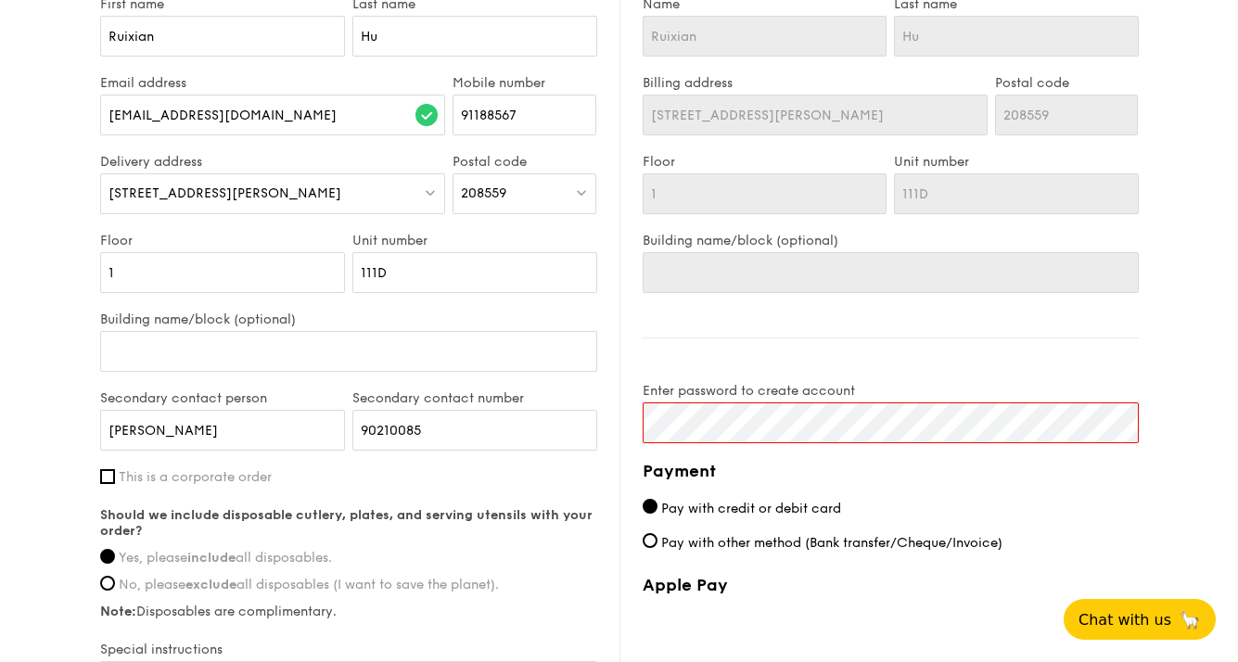
scroll to position [1004, 0]
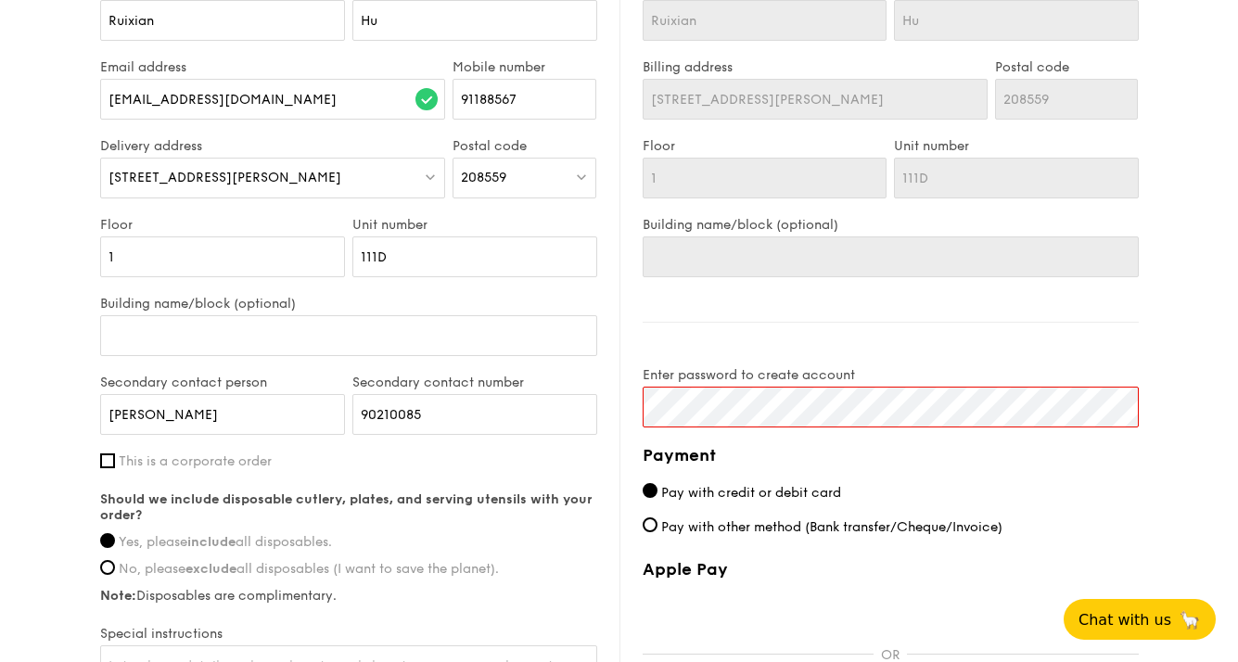
click at [755, 386] on div "Enter password to create account" at bounding box center [891, 397] width 496 height 60
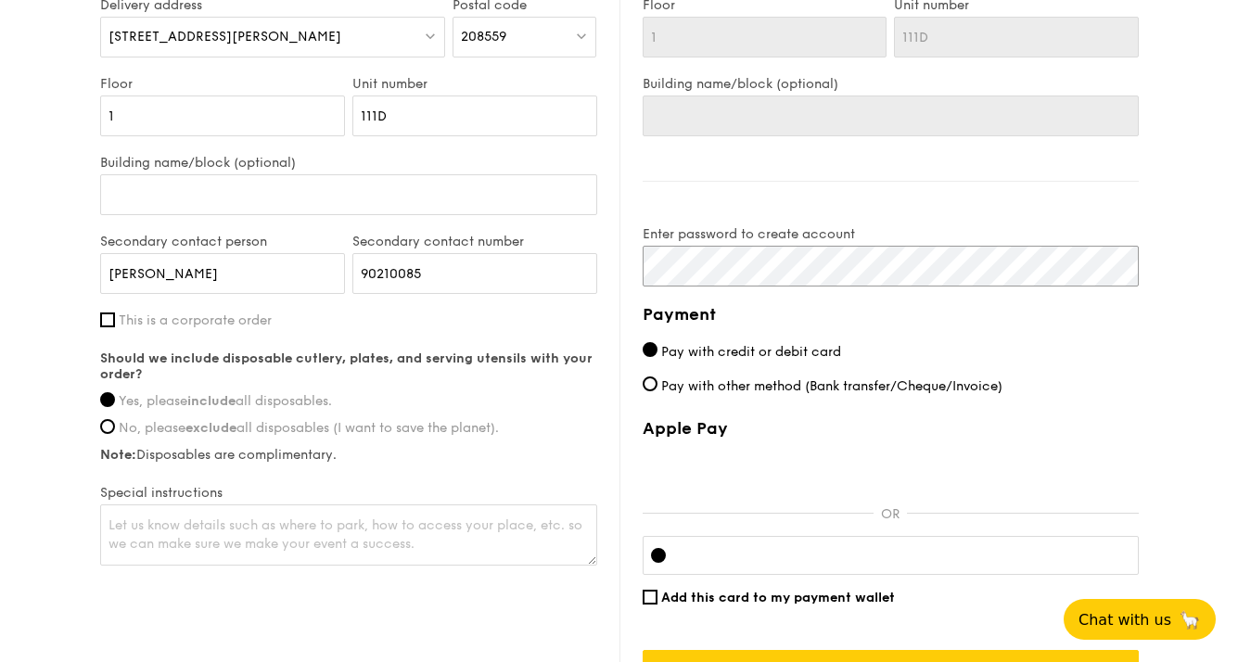
scroll to position [1240, 0]
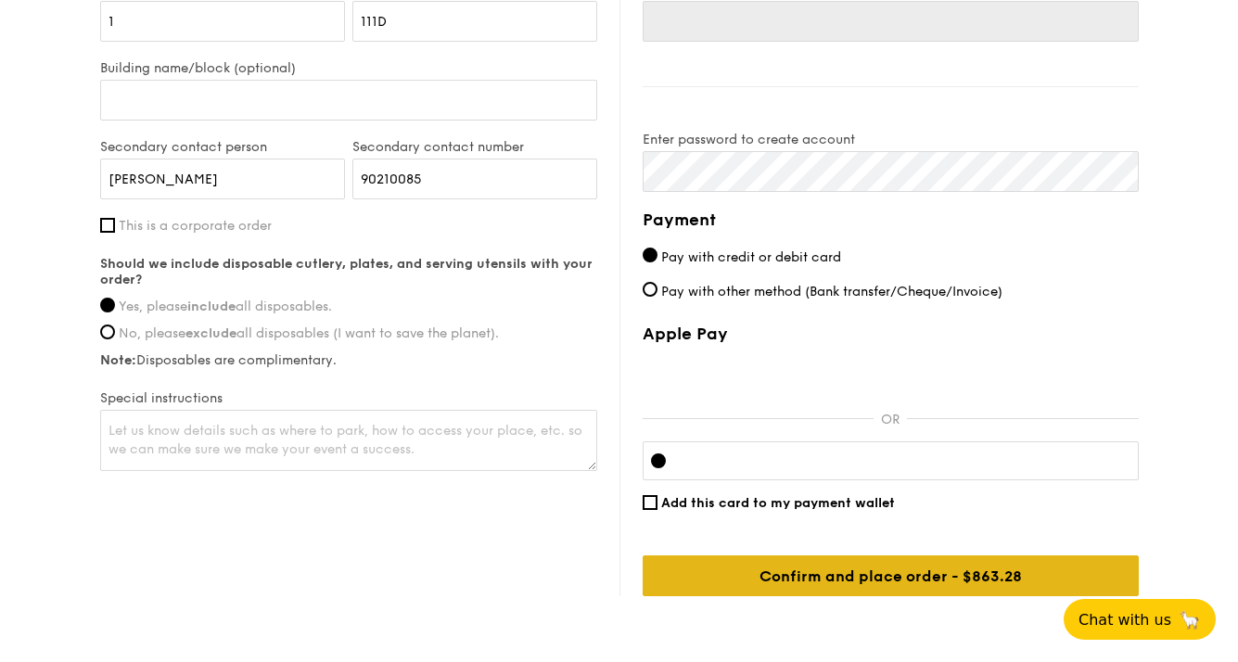
click at [855, 576] on input "Confirm and place order - $863.28" at bounding box center [891, 576] width 496 height 41
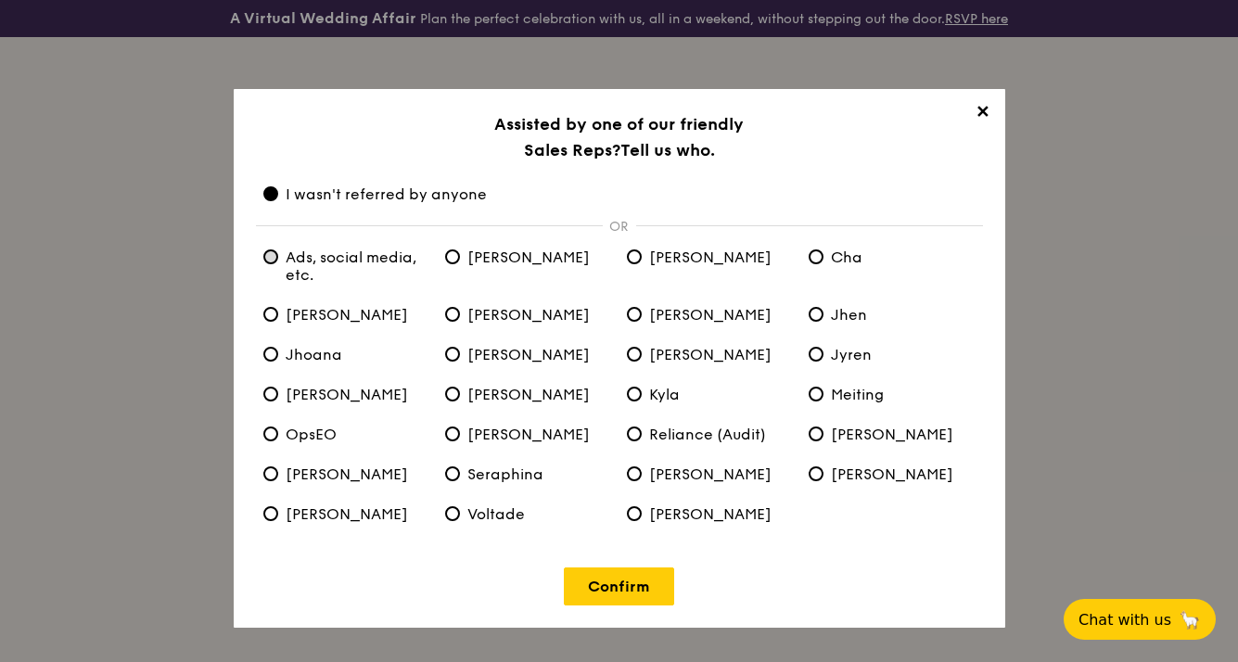
click at [264, 259] on etc\ "Ads, social media, etc." at bounding box center [270, 256] width 15 height 15
radio etc\ "true"
radio anyone "false"
click at [622, 591] on link "Confirm" at bounding box center [619, 587] width 110 height 38
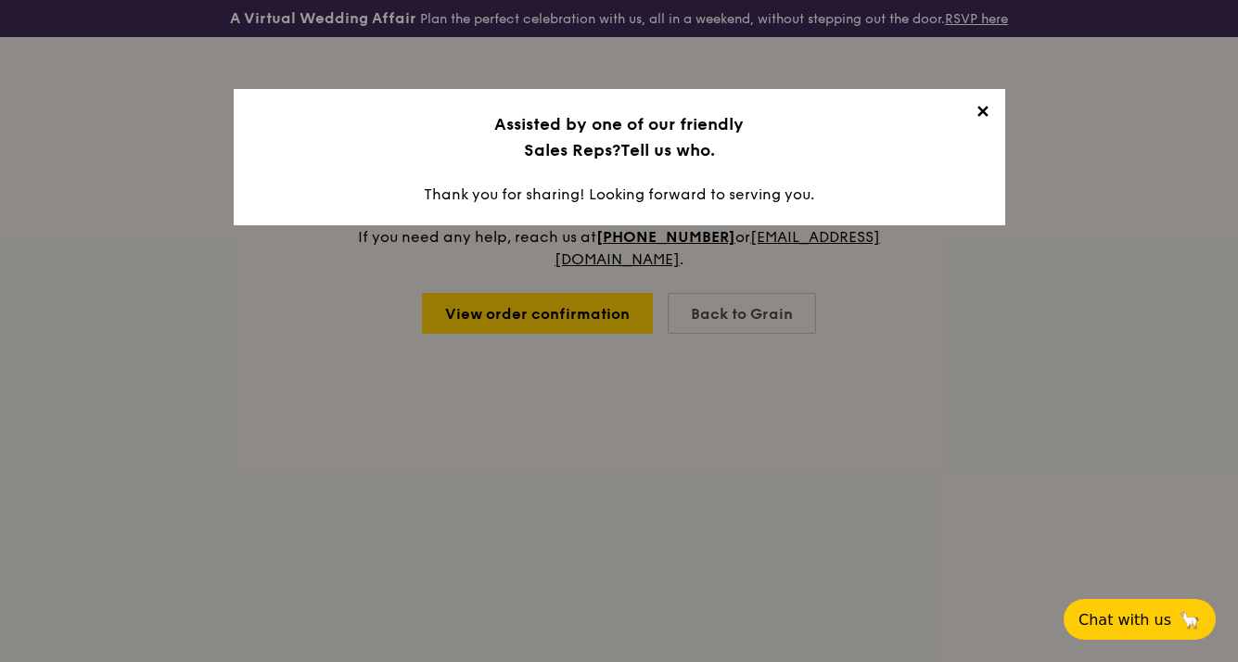
click at [985, 113] on span "✕" at bounding box center [983, 115] width 26 height 26
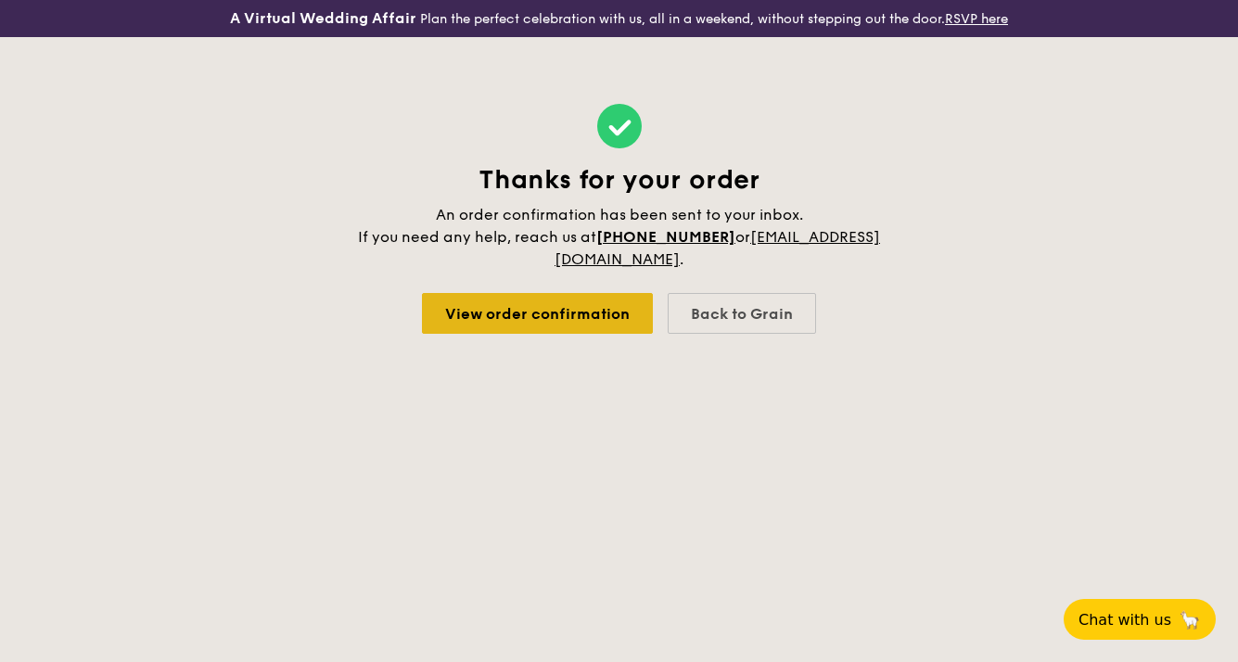
click at [569, 309] on link "View order confirmation" at bounding box center [537, 313] width 231 height 41
